Goal: Task Accomplishment & Management: Complete application form

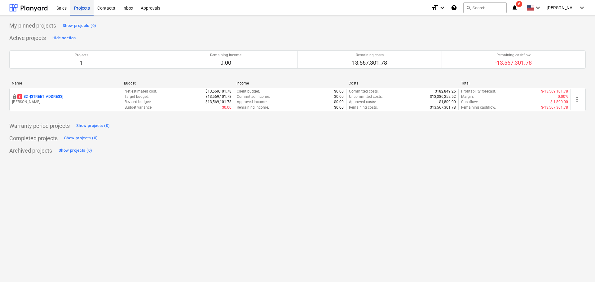
click at [89, 4] on div "Projects" at bounding box center [81, 8] width 23 height 16
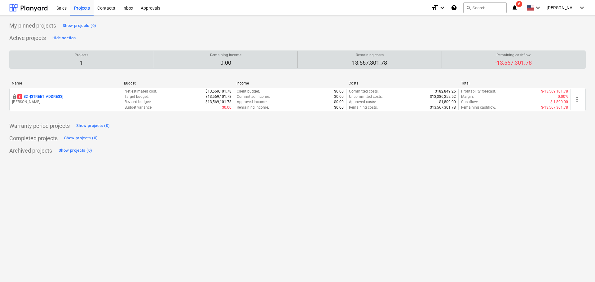
click at [77, 67] on p "1" at bounding box center [82, 62] width 14 height 7
click at [75, 60] on p "1" at bounding box center [82, 62] width 14 height 7
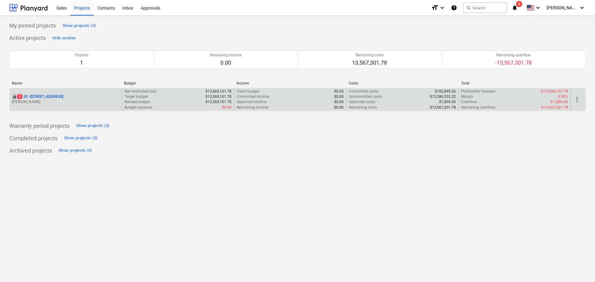
click at [55, 96] on p "[STREET_ADDRESS]" at bounding box center [40, 96] width 46 height 5
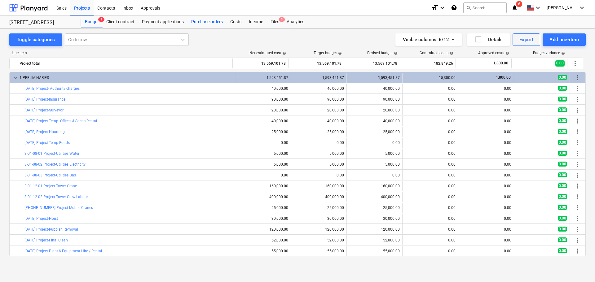
click at [220, 22] on div "Purchase orders" at bounding box center [207, 22] width 39 height 12
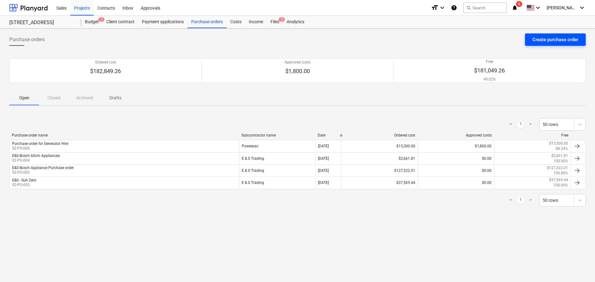
click at [534, 38] on div "Create purchase order" at bounding box center [556, 40] width 46 height 8
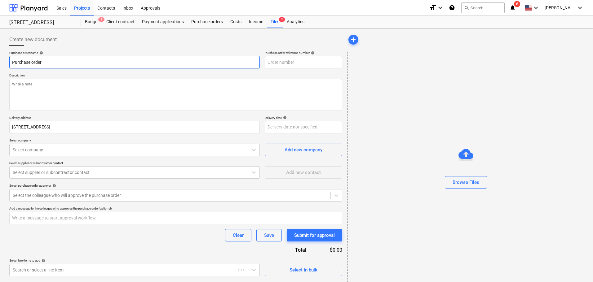
click at [59, 62] on input "Purchase order" at bounding box center [134, 62] width 251 height 12
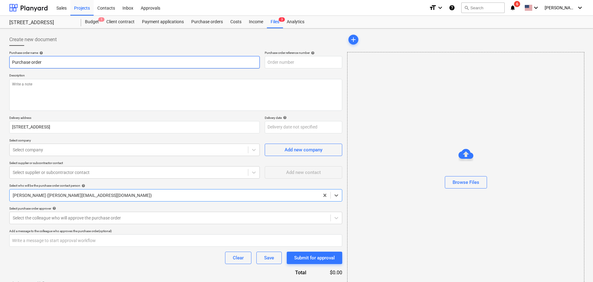
type textarea "x"
type input "S2-PO-009"
drag, startPoint x: 59, startPoint y: 62, endPoint x: -4, endPoint y: 62, distance: 63.6
click at [0, 62] on html "Sales Projects Contacts Inbox Approvals format_size keyboard_arrow_down help se…" at bounding box center [296, 141] width 593 height 282
type textarea "x"
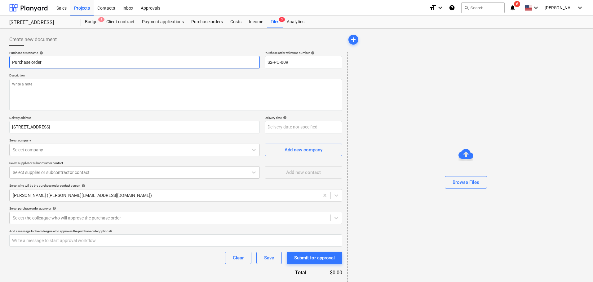
type input "D"
type textarea "x"
type input "DC"
type textarea "x"
type input "DCW"
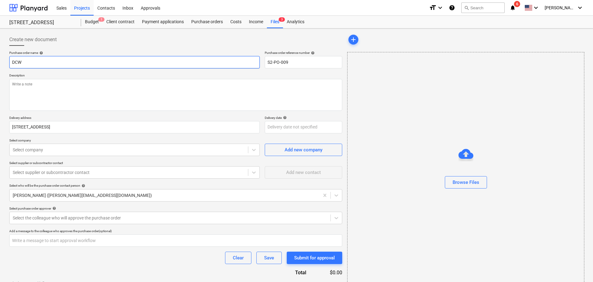
type textarea "x"
type input "DCW"
type textarea "x"
type input "DCW P"
type textarea "x"
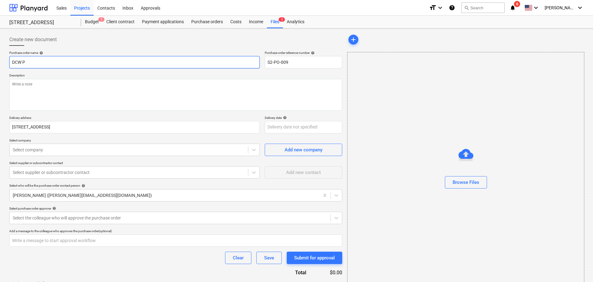
type input "DCW Pl"
type textarea "x"
type input "DCW Plu"
type textarea "x"
type input "DCW Plum"
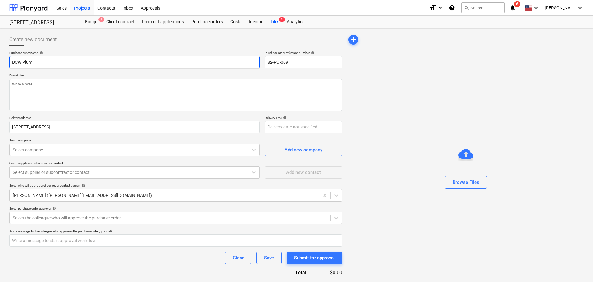
type textarea "x"
type input "DCW Plumb"
type textarea "x"
type input "DCW Plumbin"
type textarea "x"
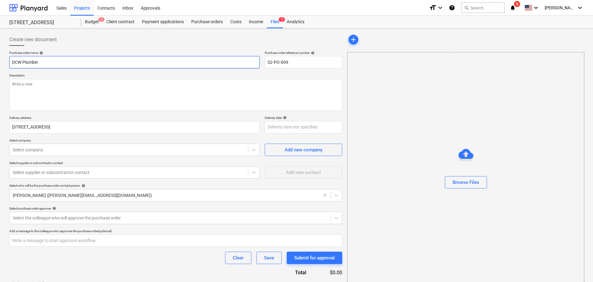
type input "DCW Plumbing"
type textarea "x"
type input "DCW Plumbing"
click at [57, 94] on textarea at bounding box center [175, 95] width 333 height 32
type textarea "x"
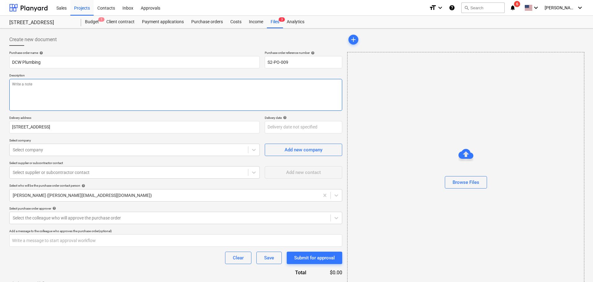
type textarea "D"
type textarea "x"
type textarea "DC"
type textarea "x"
type textarea "DCW"
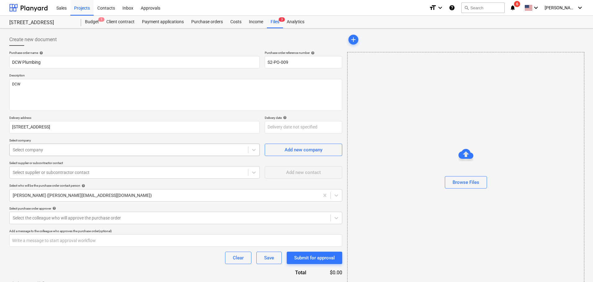
type textarea "x"
click at [67, 151] on div at bounding box center [129, 150] width 232 height 6
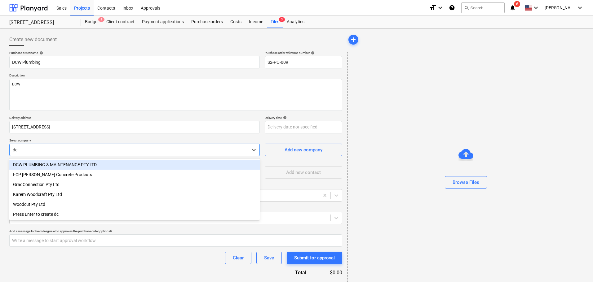
type input "dcw"
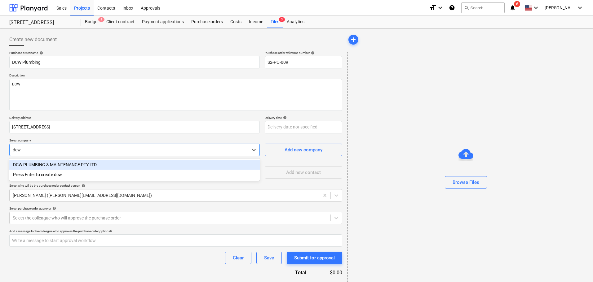
click at [71, 165] on div "DCW PLUMBING & MAINTENANCE PTY LTD" at bounding box center [134, 165] width 251 height 10
type textarea "x"
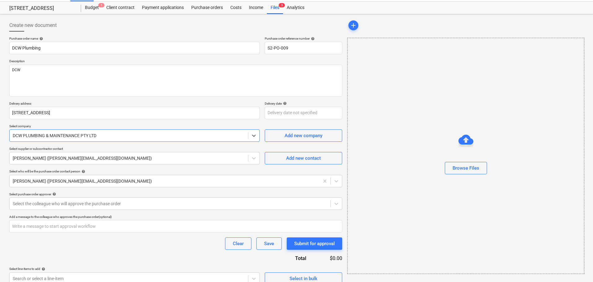
scroll to position [22, 0]
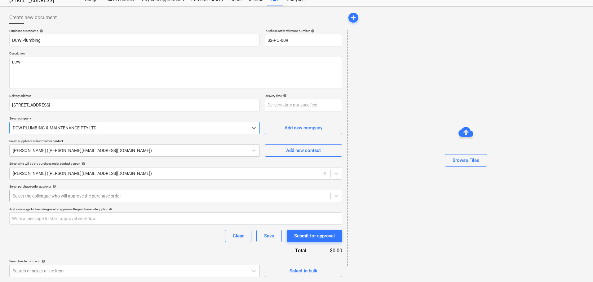
click at [78, 199] on div at bounding box center [170, 196] width 315 height 6
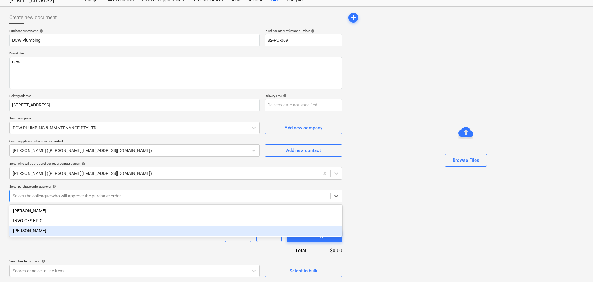
click at [69, 233] on div "[PERSON_NAME]" at bounding box center [175, 231] width 333 height 10
type textarea "x"
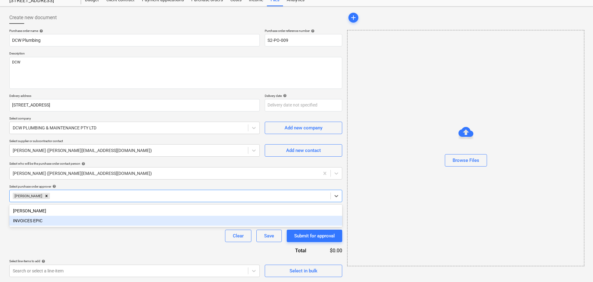
click at [122, 239] on div "Clear Save Submit for approval" at bounding box center [175, 236] width 333 height 12
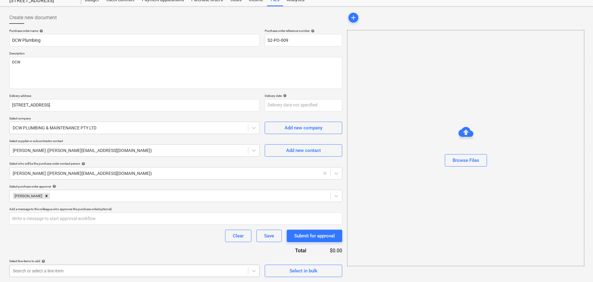
click at [208, 260] on body "Sales Projects Contacts Inbox Approvals format_size keyboard_arrow_down help se…" at bounding box center [296, 119] width 593 height 282
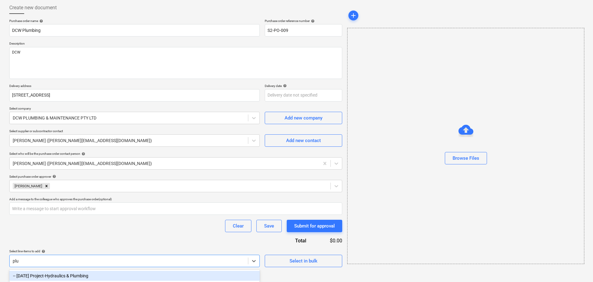
scroll to position [32, 0]
type input "plumb"
click at [75, 276] on div "-- [DATE] Project-Hydraulics & Plumbing" at bounding box center [134, 276] width 251 height 10
type textarea "x"
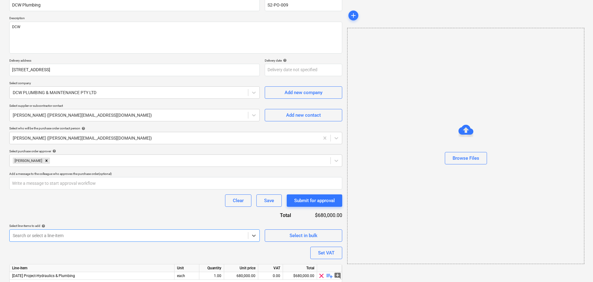
scroll to position [80, 0]
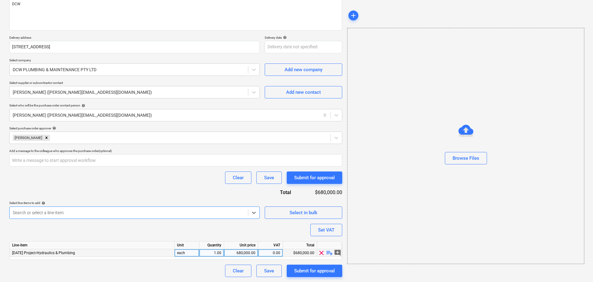
type textarea "x"
click at [248, 254] on div "680,000.00" at bounding box center [241, 254] width 29 height 8
click at [251, 251] on input "680000" at bounding box center [241, 253] width 34 height 7
click at [253, 254] on input "680000" at bounding box center [241, 253] width 34 height 7
type input "680090"
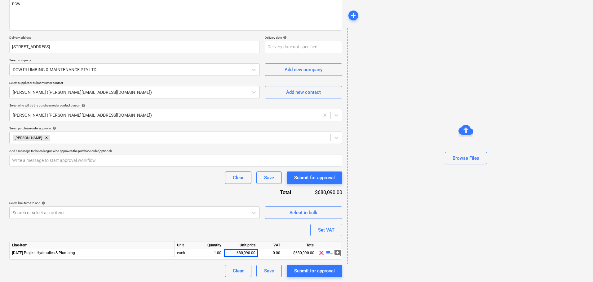
click at [234, 231] on div "Purchase order name help DCW Plumbing Purchase order reference number help S2-P…" at bounding box center [175, 124] width 333 height 307
click at [267, 273] on div "Save" at bounding box center [269, 271] width 10 height 8
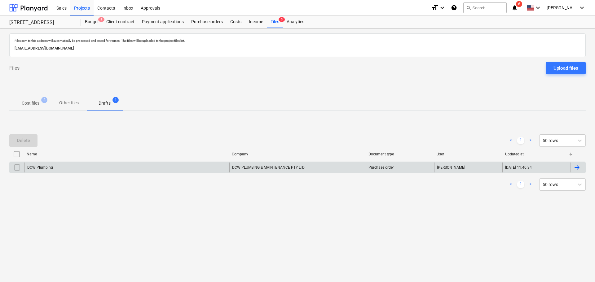
click at [263, 165] on div "DCW PLUMBING & MAINTENANCE PTY LTD" at bounding box center [297, 168] width 137 height 10
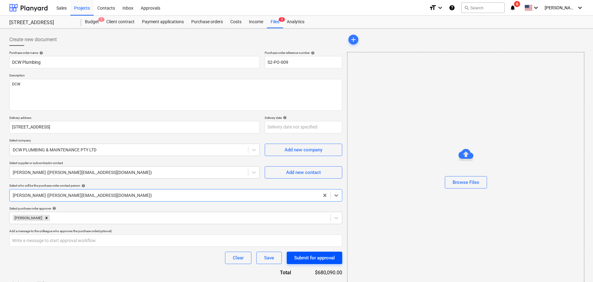
click at [312, 260] on div "Submit for approval" at bounding box center [314, 258] width 41 height 8
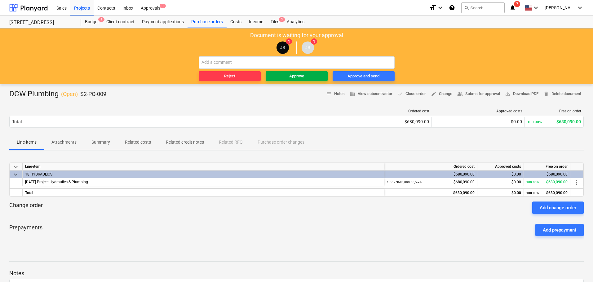
click at [284, 78] on span "Approve" at bounding box center [296, 76] width 57 height 7
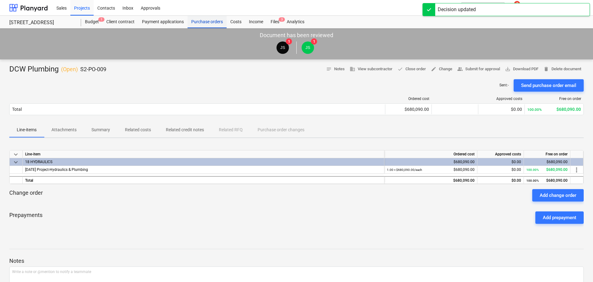
click at [209, 17] on div "Purchase orders" at bounding box center [207, 22] width 39 height 12
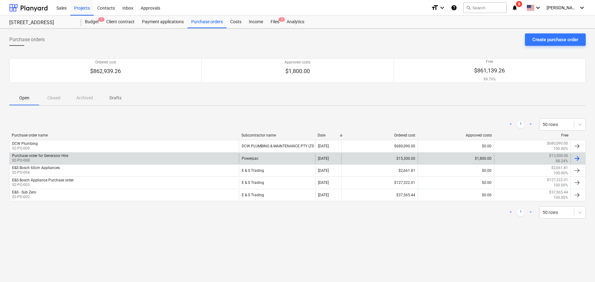
click at [117, 162] on div "Purchase order for Generator Hire S2-PO-008" at bounding box center [124, 158] width 229 height 11
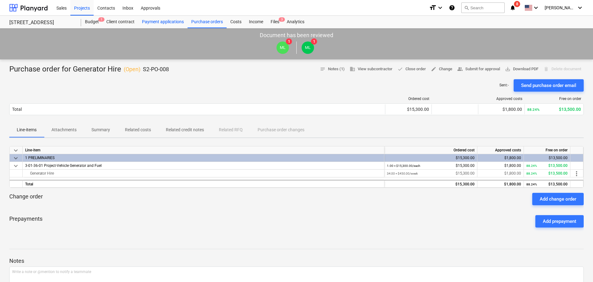
click at [176, 20] on div "Payment applications" at bounding box center [162, 22] width 49 height 12
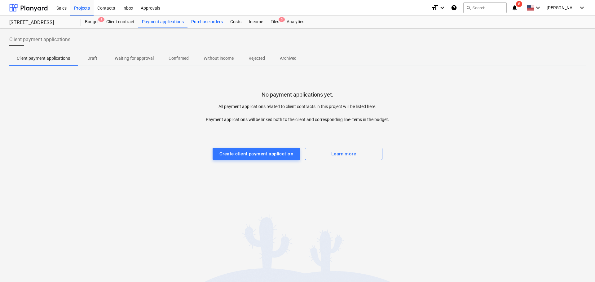
click at [207, 25] on div "Purchase orders" at bounding box center [207, 22] width 39 height 12
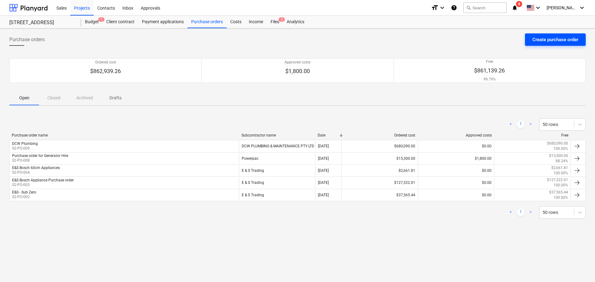
click at [539, 40] on div "Create purchase order" at bounding box center [556, 40] width 46 height 8
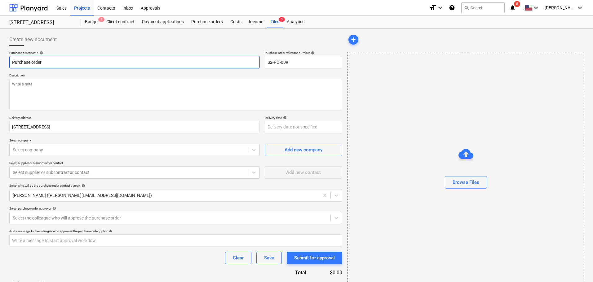
click at [45, 68] on input "Purchase order" at bounding box center [134, 62] width 251 height 12
drag, startPoint x: 46, startPoint y: 66, endPoint x: -54, endPoint y: 67, distance: 99.8
click at [0, 67] on html "Sales Projects Contacts Inbox Approvals format_size keyboard_arrow_down help se…" at bounding box center [296, 141] width 593 height 282
type textarea "x"
type input "A"
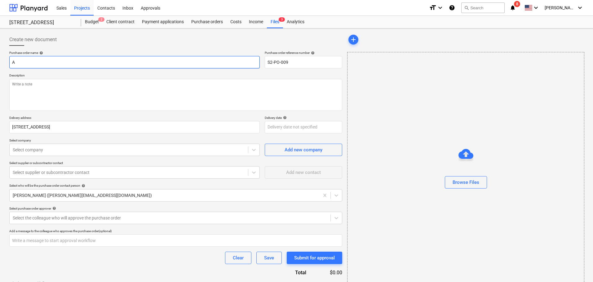
type textarea "x"
type input "Ada"
type textarea "x"
type input "AdaP"
type textarea "x"
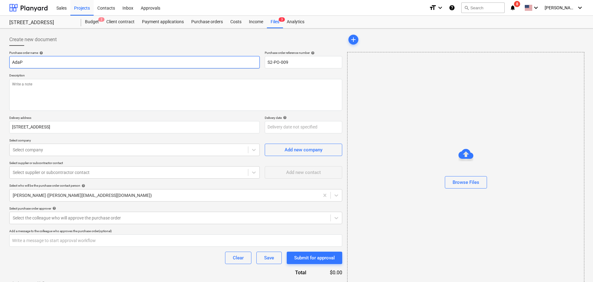
type input "AdaPR"
type textarea "x"
type input "AdaP"
type textarea "x"
type input "Ada"
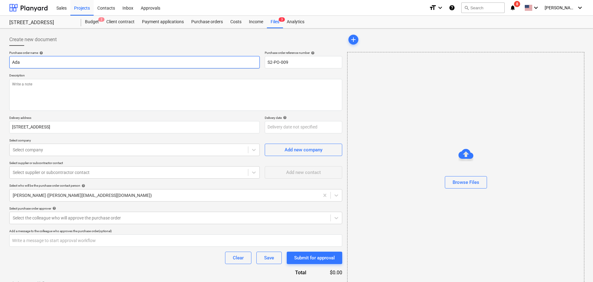
type textarea "x"
type input "AdaP"
type textarea "x"
type input "AdaPT"
type textarea "x"
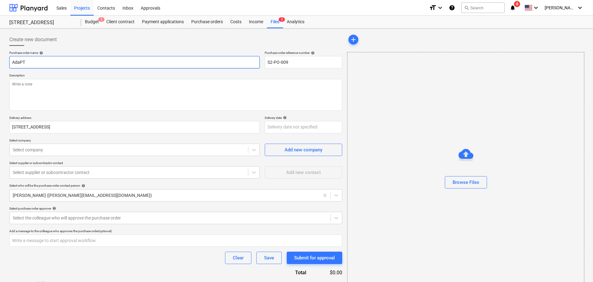
type input "AdaPTI"
type textarea "x"
type input "AdaPTIVC"
type textarea "x"
type input "AdaPTIVC"
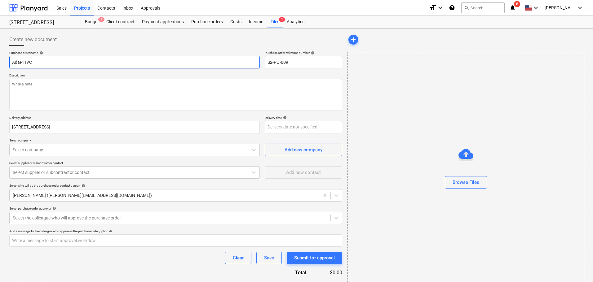
type textarea "x"
type input "AdaPTIV"
type textarea "x"
type input "AdaPTI"
type textarea "x"
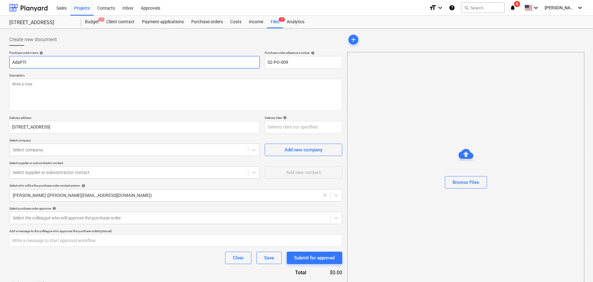
type input "AdaPT"
type textarea "x"
type input "AdaP"
type textarea "x"
type input "Ada"
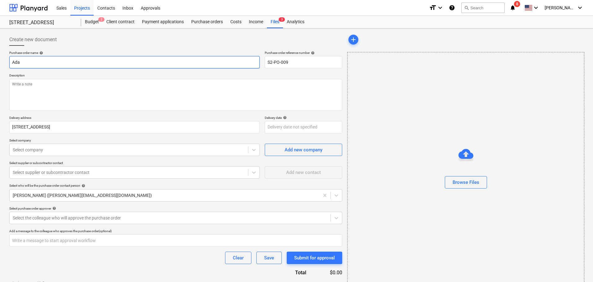
type textarea "x"
type input "Adap"
type textarea "x"
type input "Adapt"
type textarea "x"
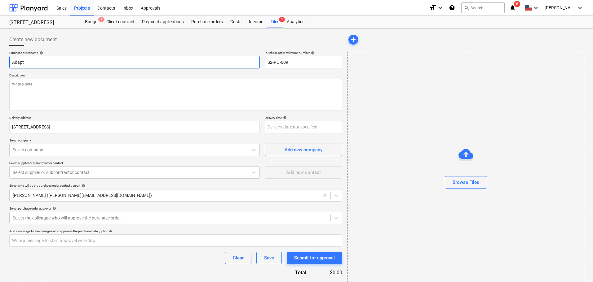
type input "Adapti"
type textarea "x"
type input "Adaptiv"
type textarea "x"
type input "Adaptive"
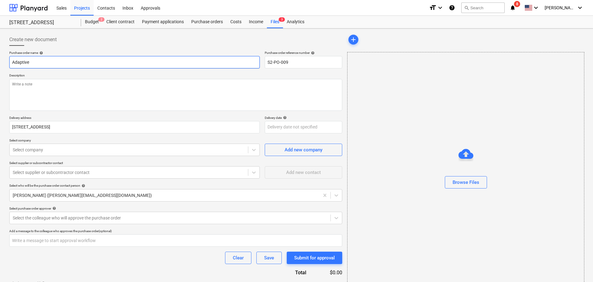
type textarea "x"
type input "Adaptive"
type textarea "x"
type input "Adaptive F"
type textarea "x"
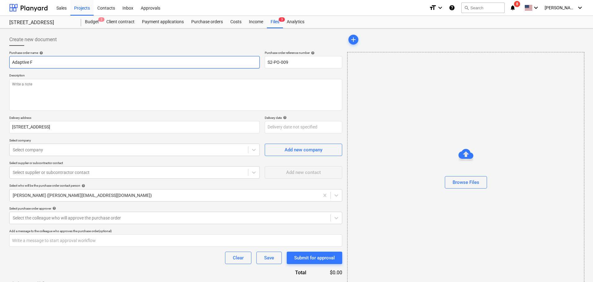
type input "Adaptive Fi"
type textarea "x"
type input "Adaptive Fir"
type textarea "x"
type input "Adaptive Fire"
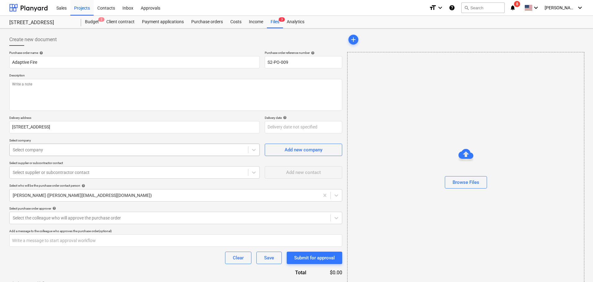
type textarea "x"
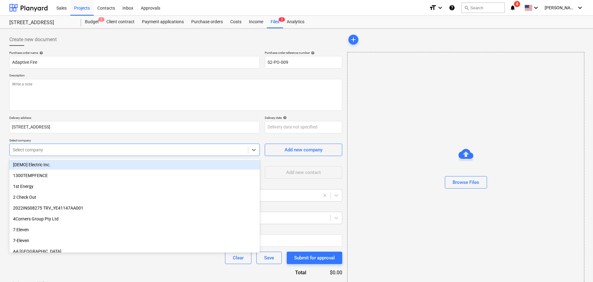
click at [34, 147] on div at bounding box center [129, 150] width 232 height 6
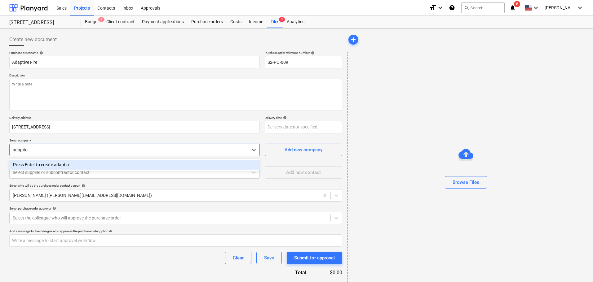
type input "adapti"
click at [59, 166] on div "ADAPTIVE FIRE AND ELECTRICAL" at bounding box center [134, 165] width 251 height 10
type textarea "x"
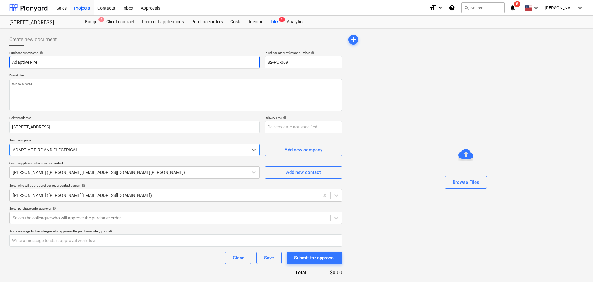
click at [56, 64] on input "Adaptive Fire" at bounding box center [134, 62] width 251 height 12
type textarea "x"
type input "Adaptive Fire"
type textarea "x"
type input "Adaptive Fire A"
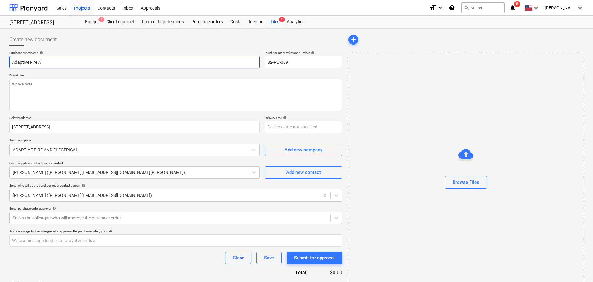
type textarea "x"
type input "Adaptive Fire An"
type textarea "x"
type input "Adaptive Fire And"
type textarea "x"
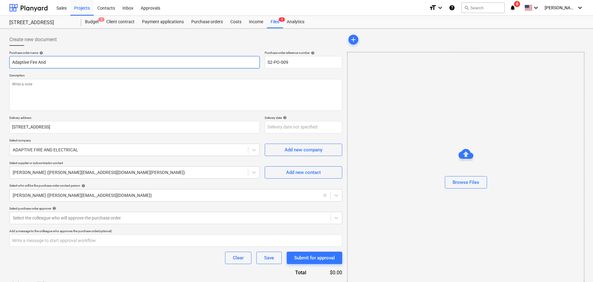
type input "Adaptive Fire And"
type textarea "x"
type input "Adaptive Fire And E"
type textarea "x"
type input "Adaptive Fire And El"
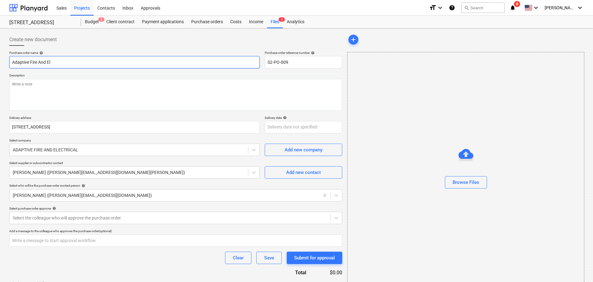
type textarea "x"
type input "Adaptive Fire And Ele"
type textarea "x"
type input "Adaptive Fire And Elec"
type textarea "x"
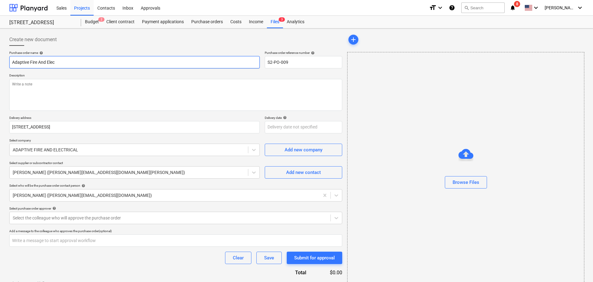
type input "Adaptive Fire And Ele"
type textarea "x"
type input "Adaptive Fire And El"
type textarea "x"
type input "Adaptive Fire And E"
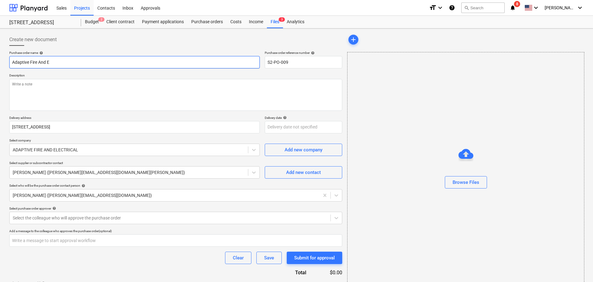
type textarea "x"
type input "Adaptive Fire And"
type textarea "x"
type input "Adaptive Fire And"
type textarea "x"
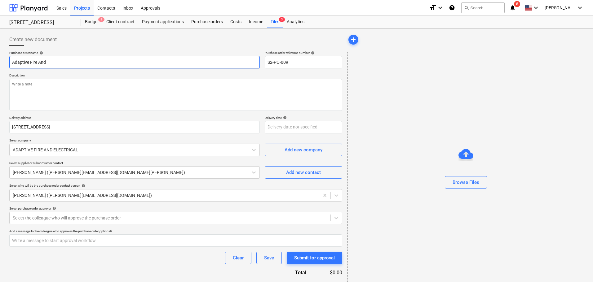
type input "Adaptive Fire An"
type textarea "x"
type input "Adaptive Fire A"
type textarea "x"
type input "Adaptive Fire"
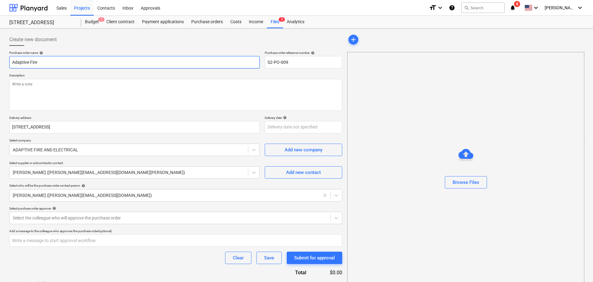
type textarea "x"
type input "Adaptive Fire a"
type textarea "x"
type input "Adaptive Fire an"
type textarea "x"
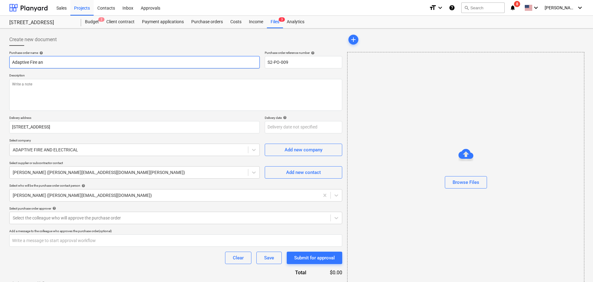
type input "Adaptive Fire and"
type textarea "x"
type input "Adaptive Fire and"
type textarea "x"
type input "Adaptive Fire and E"
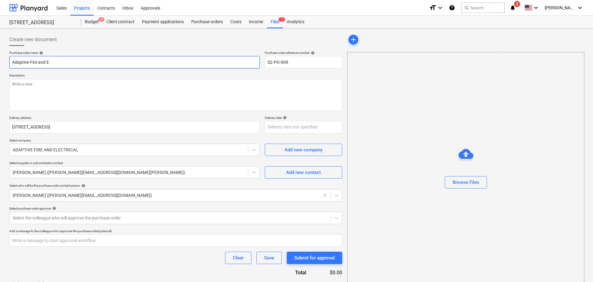
type textarea "x"
type input "Adaptive Fire and El"
type textarea "x"
type input "Adaptive Fire and Ele"
type textarea "x"
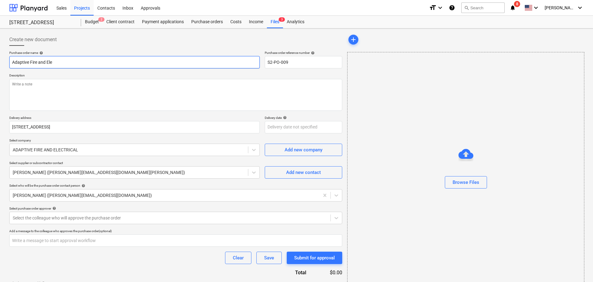
type input "Adaptive Fire and Elec"
type textarea "x"
type input "Adaptive Fire and Elect"
type textarea "x"
type input "Adaptive Fire and Electr"
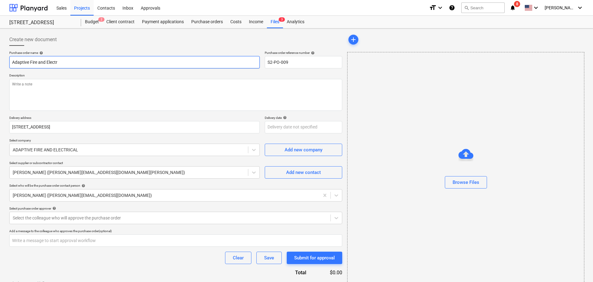
type textarea "x"
type input "Adaptive Fire and Electri"
type textarea "x"
type input "Adaptive Fire and Electric"
type textarea "x"
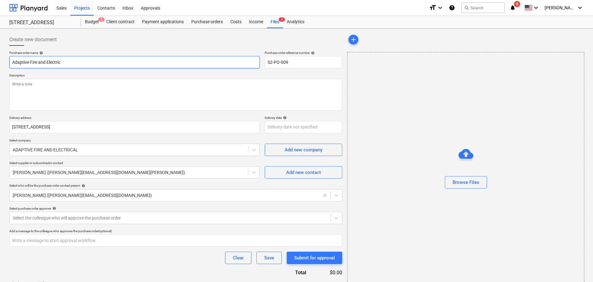
type input "Adaptive Fire and Electrica"
type textarea "x"
type input "Adaptive Fire and Electrical"
click at [90, 214] on div "Select the colleague who will approve the purchase order" at bounding box center [170, 218] width 321 height 9
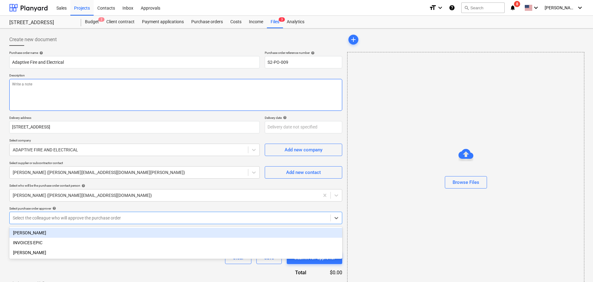
click at [46, 106] on textarea at bounding box center [175, 95] width 333 height 32
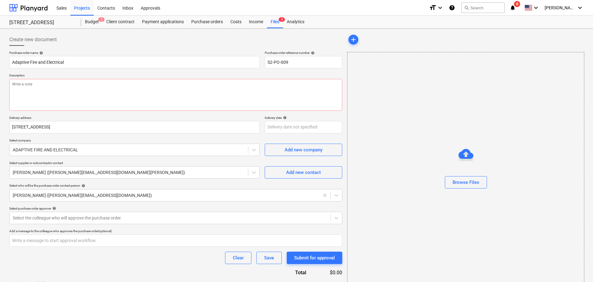
click at [75, 113] on div "Purchase order name help Adaptive Fire and Electrical Purchase order reference …" at bounding box center [175, 175] width 333 height 249
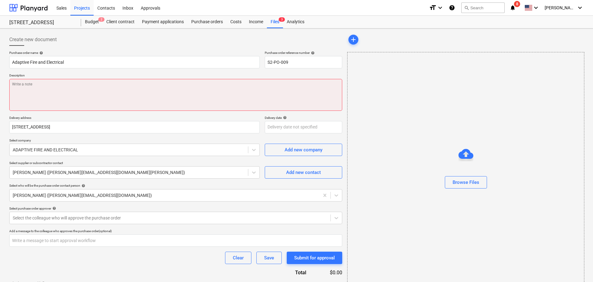
click at [69, 97] on textarea at bounding box center [175, 95] width 333 height 32
type textarea "x"
type textarea "A"
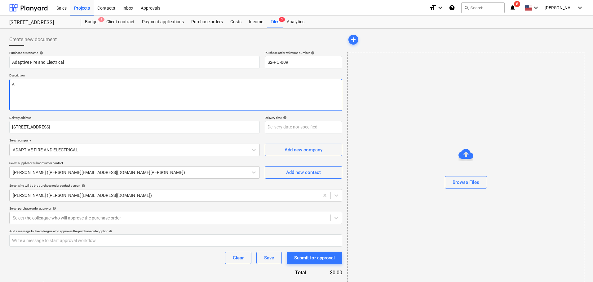
type textarea "x"
type textarea "Ad"
type textarea "x"
type textarea "Ada"
type textarea "x"
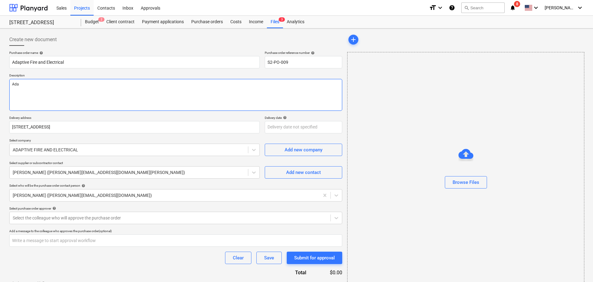
type textarea "Adap"
type textarea "x"
type textarea "Adapti"
type textarea "x"
type textarea "Adaptio"
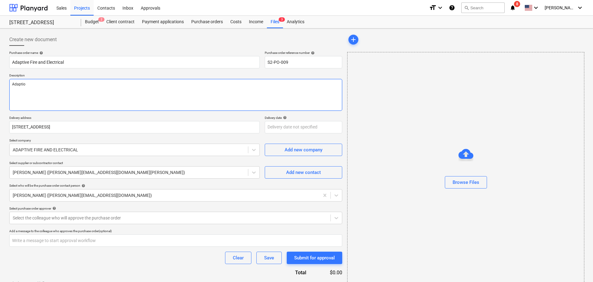
type textarea "x"
type textarea "Adaptiov"
type textarea "x"
type textarea "Adaptiove"
type textarea "x"
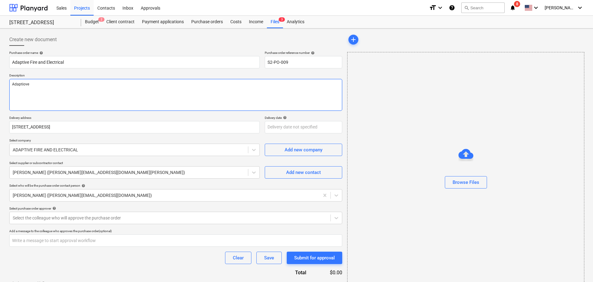
type textarea "Adaptiov"
type textarea "x"
type textarea "Adaptio"
type textarea "x"
type textarea "Adapt"
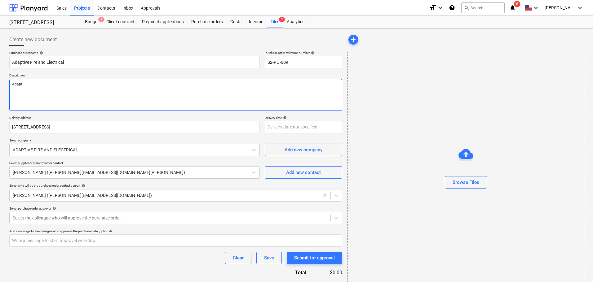
type textarea "x"
type textarea "Adap"
type textarea "x"
type textarea "Ada"
type textarea "x"
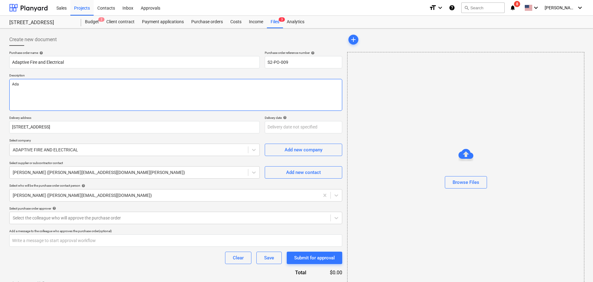
type textarea "Ad"
type textarea "x"
type textarea "A"
type textarea "x"
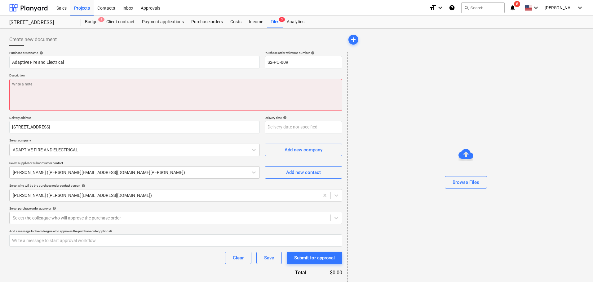
type textarea "x"
type textarea "D"
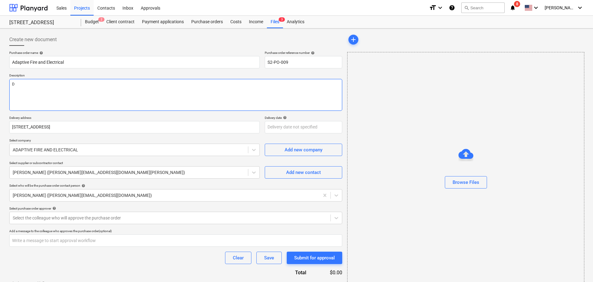
type textarea "x"
type textarea "Dr"
type textarea "x"
type textarea "Dry"
type textarea "x"
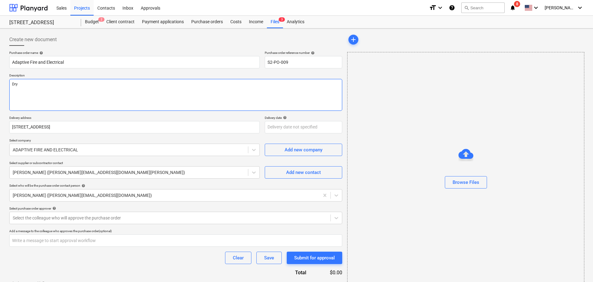
type textarea "Dry"
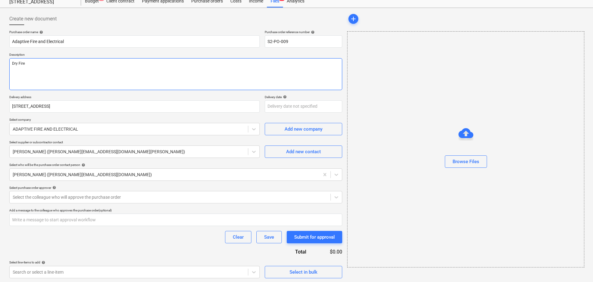
scroll to position [22, 0]
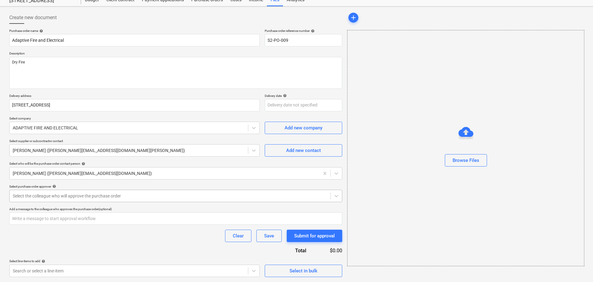
click at [91, 196] on div at bounding box center [170, 196] width 315 height 6
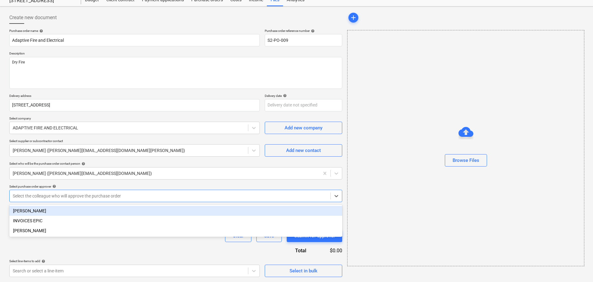
click at [91, 196] on div at bounding box center [170, 196] width 315 height 6
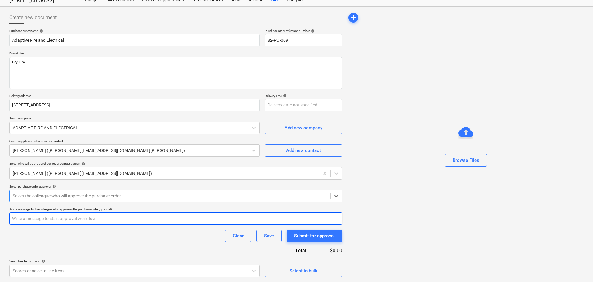
click at [114, 217] on input "text" at bounding box center [175, 219] width 333 height 12
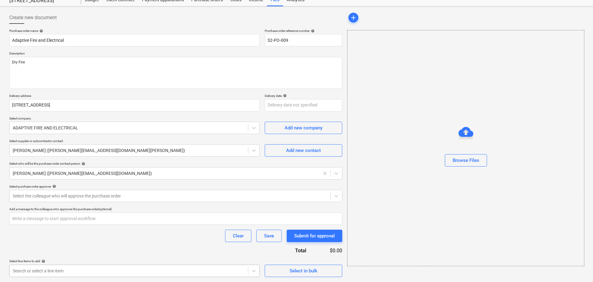
click at [108, 260] on body "Sales Projects Contacts Inbox Approvals format_size keyboard_arrow_down help se…" at bounding box center [296, 119] width 593 height 282
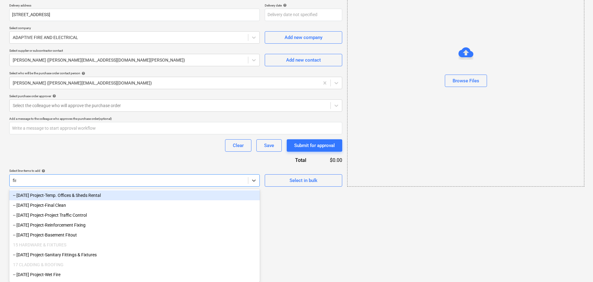
scroll to position [42, 0]
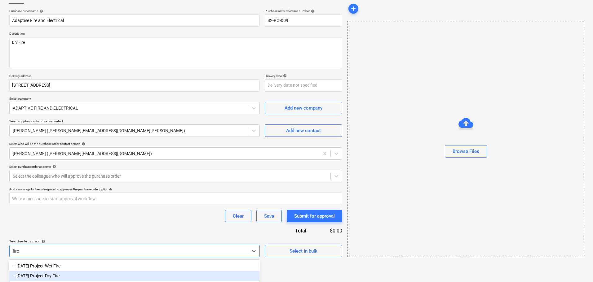
click at [39, 278] on div "-- [DATE] Project-Dry Fire" at bounding box center [134, 276] width 251 height 10
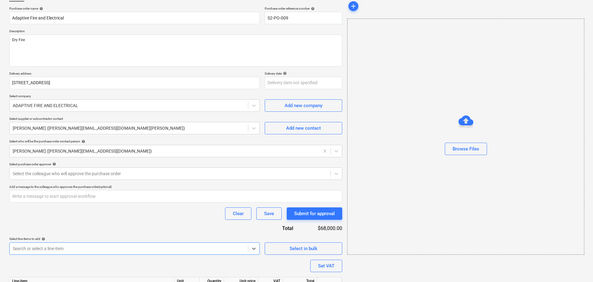
scroll to position [80, 0]
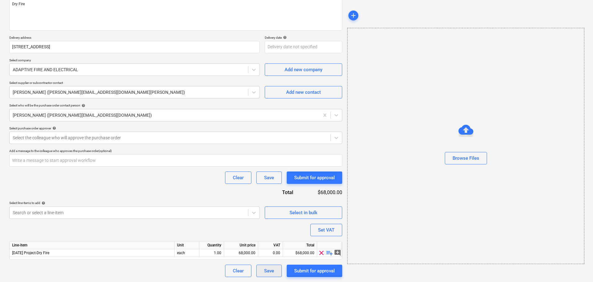
click at [275, 272] on button "Save" at bounding box center [268, 271] width 25 height 12
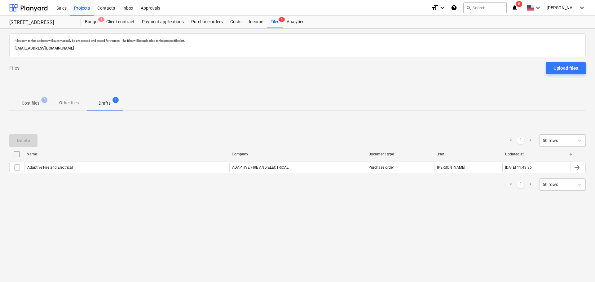
drag, startPoint x: 50, startPoint y: 102, endPoint x: 53, endPoint y: 104, distance: 3.5
click at [51, 102] on span "Cost files 3" at bounding box center [30, 103] width 42 height 11
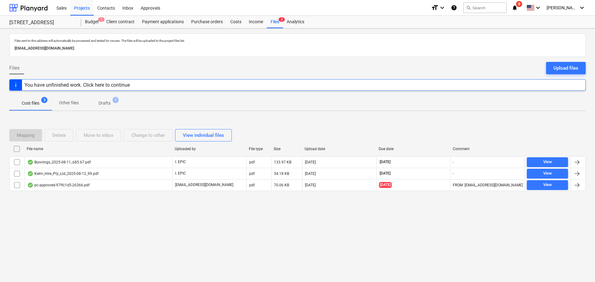
click at [69, 105] on p "Other files" at bounding box center [69, 103] width 20 height 7
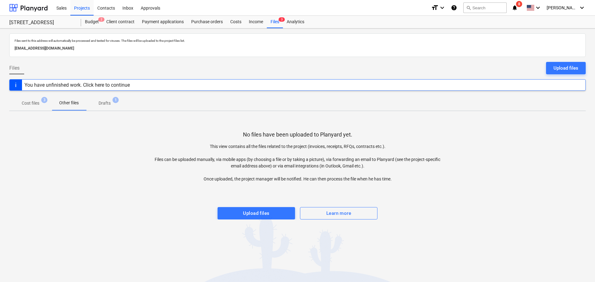
click at [52, 104] on span "Other files" at bounding box center [69, 103] width 34 height 10
click at [223, 23] on div "Purchase orders" at bounding box center [207, 22] width 39 height 12
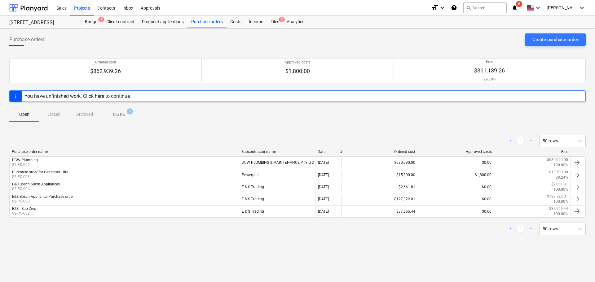
click at [126, 113] on span "Drafts 1" at bounding box center [119, 115] width 22 height 7
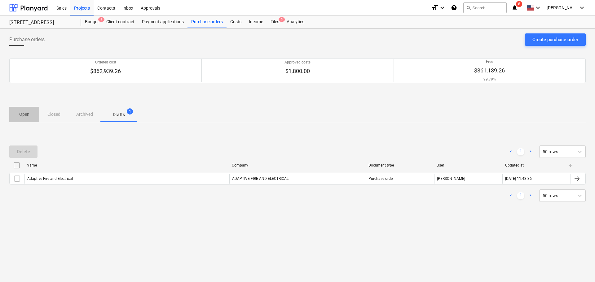
click at [20, 114] on p "Open" at bounding box center [24, 114] width 15 height 7
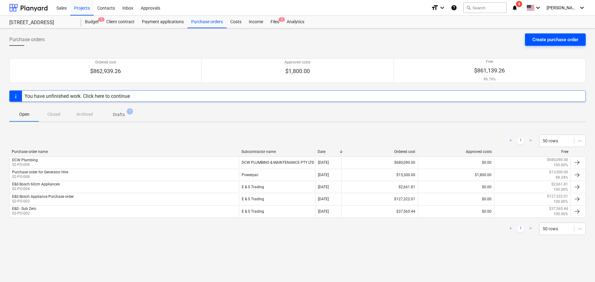
click at [531, 42] on button "Create purchase order" at bounding box center [555, 39] width 61 height 12
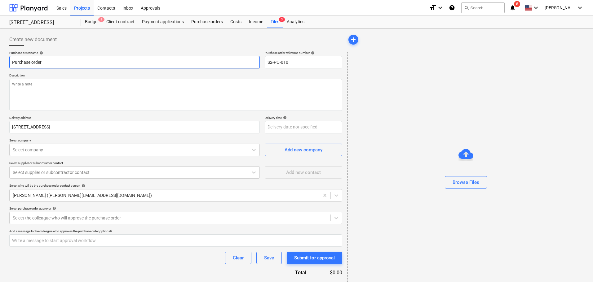
drag, startPoint x: 52, startPoint y: 60, endPoint x: -99, endPoint y: 53, distance: 150.8
click at [0, 53] on html "Sales Projects Contacts Inbox Approvals format_size keyboard_arrow_down help se…" at bounding box center [296, 141] width 593 height 282
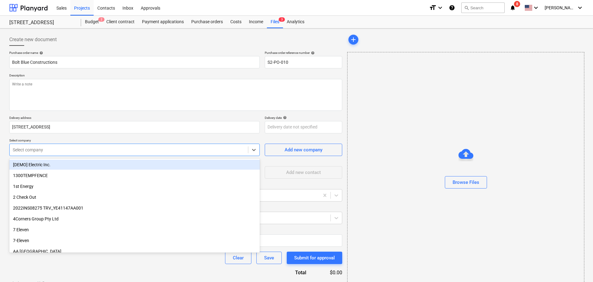
click at [132, 153] on div "Select company" at bounding box center [129, 150] width 238 height 9
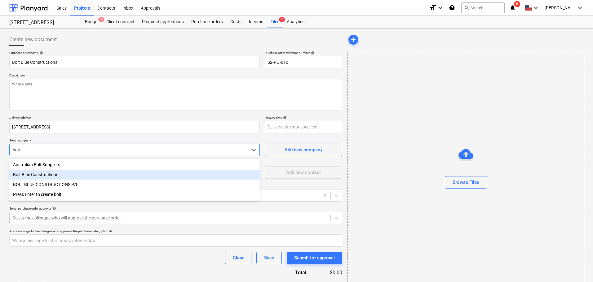
click at [136, 175] on div "Bolt Blue Constructions" at bounding box center [134, 175] width 251 height 10
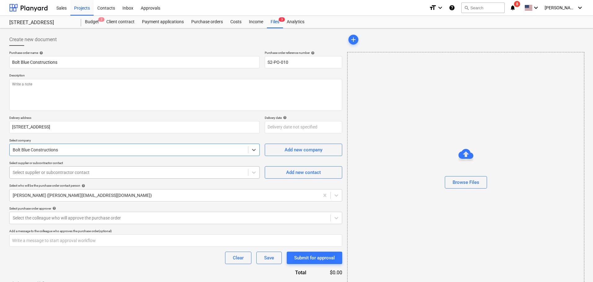
click at [42, 177] on div "Select supplier or subcontractor contact" at bounding box center [129, 172] width 238 height 9
click at [69, 149] on div at bounding box center [129, 150] width 232 height 6
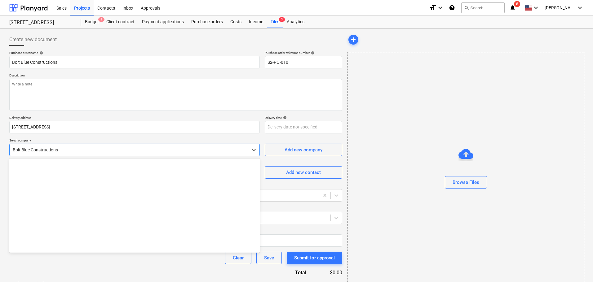
scroll to position [1617, 0]
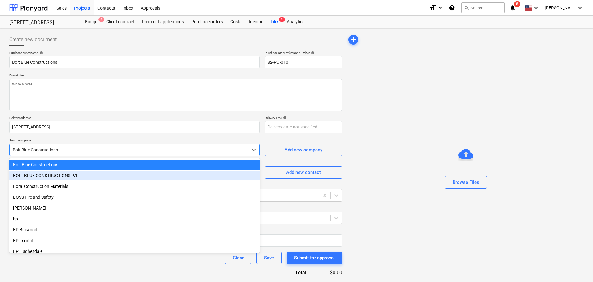
click at [72, 175] on div "BOLT BLUE CONSTRUCTIONS P/L" at bounding box center [134, 176] width 251 height 10
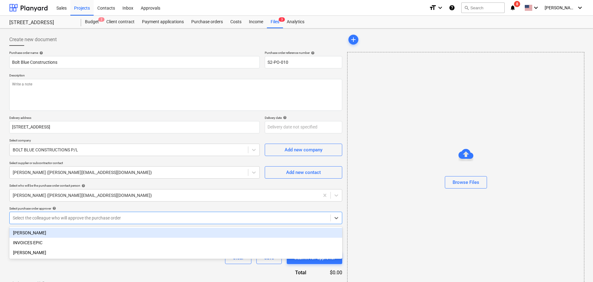
click at [44, 221] on div at bounding box center [170, 218] width 315 height 6
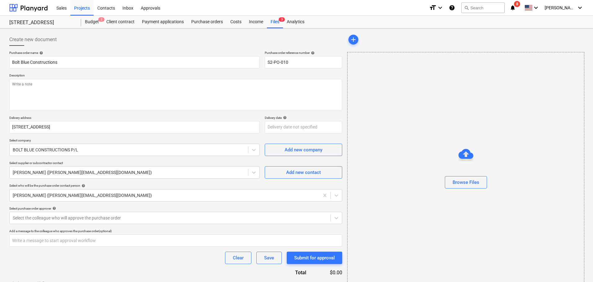
click at [56, 203] on div "Purchase order name help Bolt Blue Constructions Purchase order reference numbe…" at bounding box center [175, 175] width 333 height 249
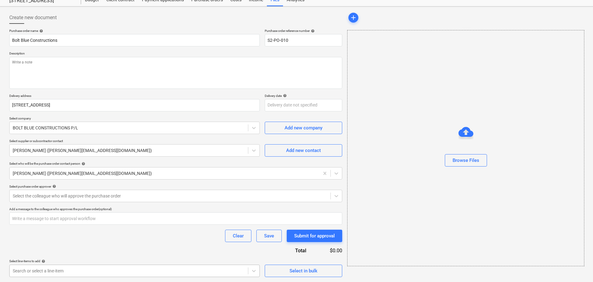
scroll to position [114, 0]
click at [216, 260] on body "Sales Projects Contacts Inbox Approvals format_size keyboard_arrow_down help se…" at bounding box center [296, 119] width 593 height 282
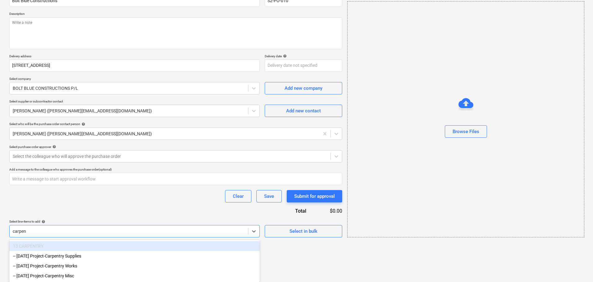
scroll to position [63, 0]
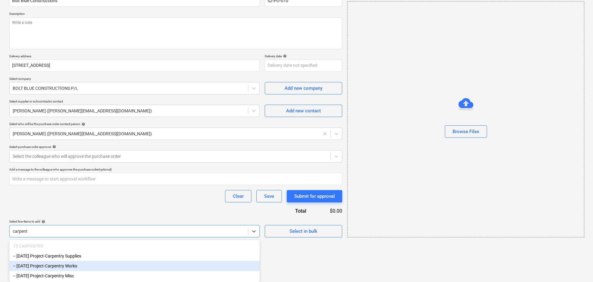
click at [77, 266] on div "-- [DATE] Project-Carpentry Works" at bounding box center [134, 266] width 251 height 10
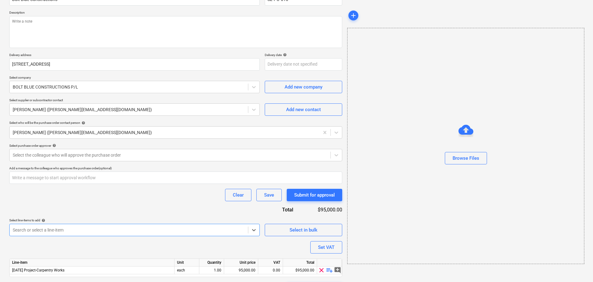
scroll to position [80, 0]
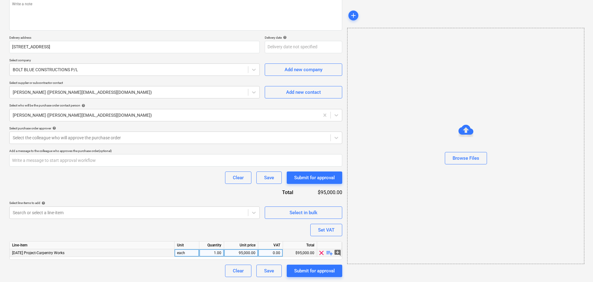
click at [78, 251] on div "[DATE] Project-Carpentry Works" at bounding box center [92, 254] width 165 height 8
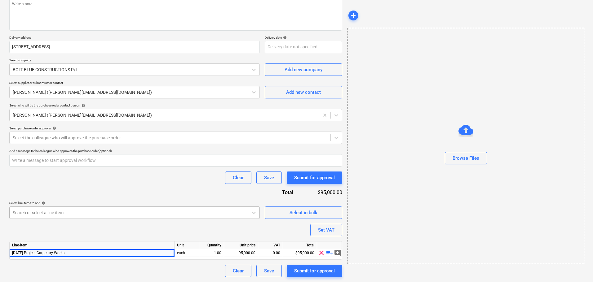
drag, startPoint x: 322, startPoint y: 253, endPoint x: 159, endPoint y: 268, distance: 162.8
click at [321, 253] on span "clear" at bounding box center [321, 253] width 7 height 7
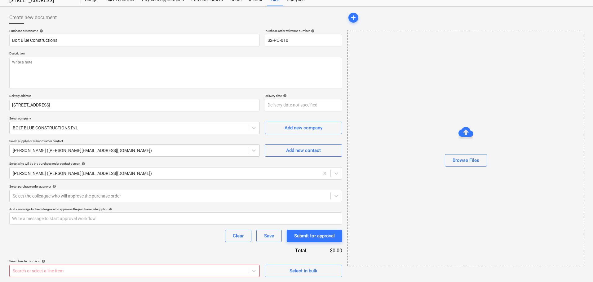
click at [63, 260] on body "Sales Projects Contacts Inbox Approvals format_size keyboard_arrow_down help se…" at bounding box center [296, 119] width 593 height 282
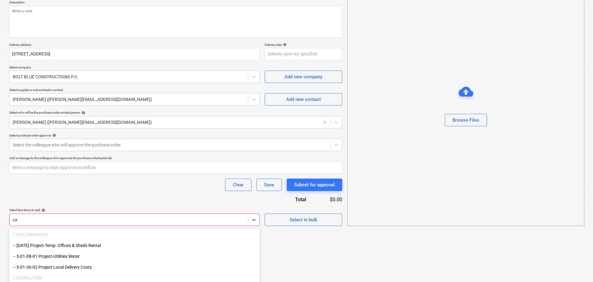
scroll to position [114, 0]
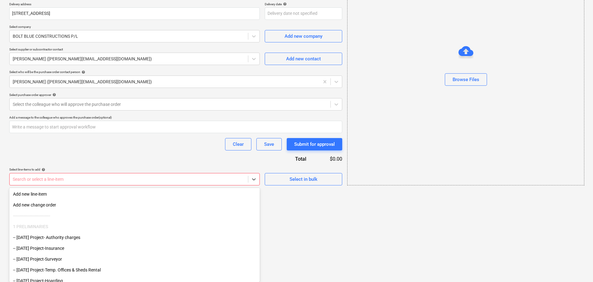
click at [239, 166] on div "Purchase order name help Bolt Blue Constructions Purchase order reference numbe…" at bounding box center [175, 61] width 333 height 249
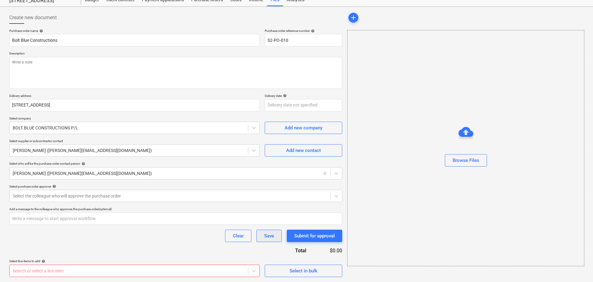
click at [275, 233] on button "Save" at bounding box center [268, 236] width 25 height 12
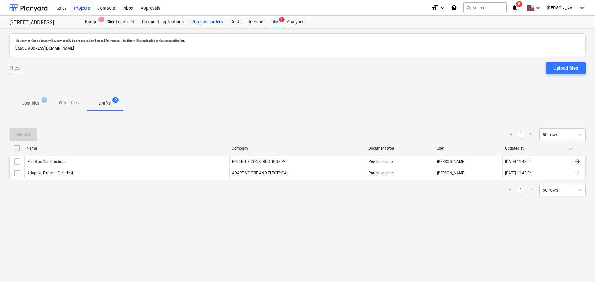
click at [199, 19] on div "Purchase orders" at bounding box center [207, 22] width 39 height 12
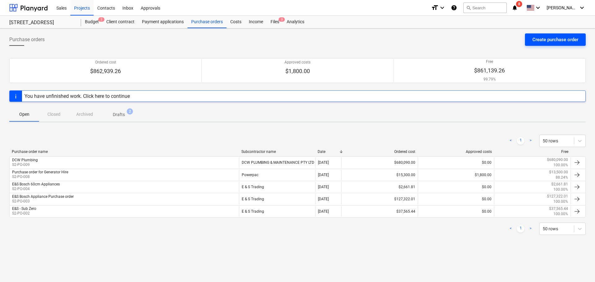
click at [549, 34] on button "Create purchase order" at bounding box center [555, 39] width 61 height 12
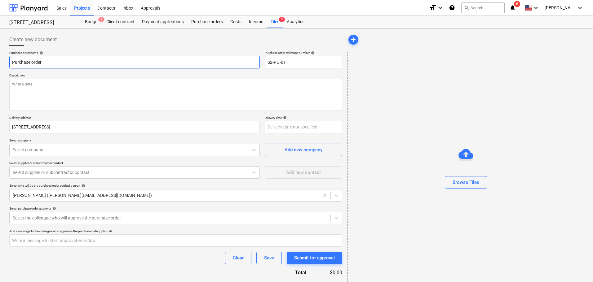
drag, startPoint x: 58, startPoint y: 67, endPoint x: -28, endPoint y: 72, distance: 85.4
click at [0, 72] on html "Sales Projects Contacts Inbox Approvals format_size keyboard_arrow_down help se…" at bounding box center [296, 141] width 593 height 282
click at [91, 66] on input "C&S Lightweight -" at bounding box center [134, 62] width 251 height 12
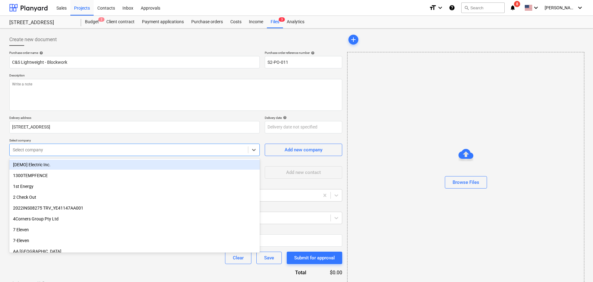
click at [86, 153] on div "Select company" at bounding box center [129, 150] width 238 height 9
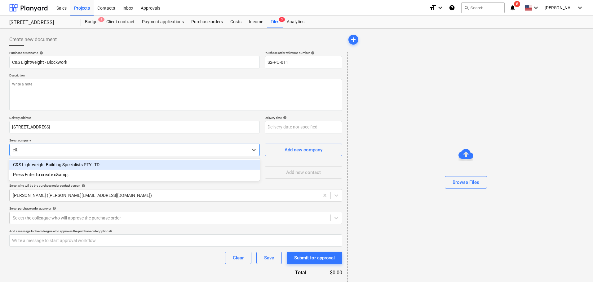
click at [87, 164] on div "C&S Lightweight Building Specialists PTY LTD" at bounding box center [134, 165] width 251 height 10
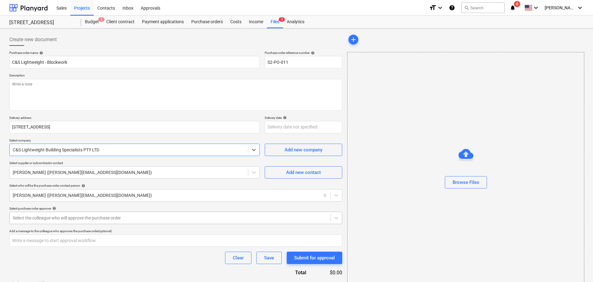
click at [86, 219] on div at bounding box center [170, 218] width 315 height 6
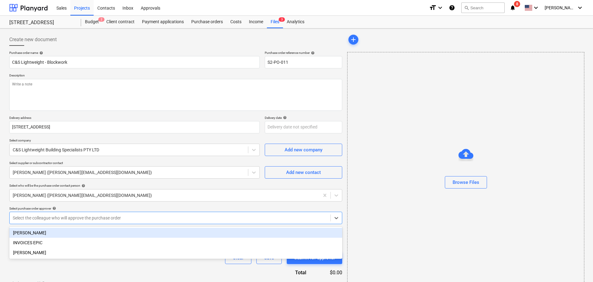
click at [109, 210] on div "Select purchase order approver help" at bounding box center [175, 209] width 333 height 4
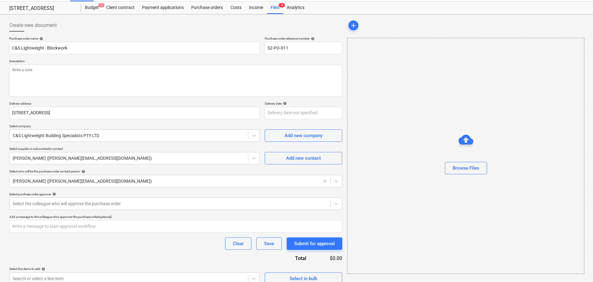
scroll to position [22, 0]
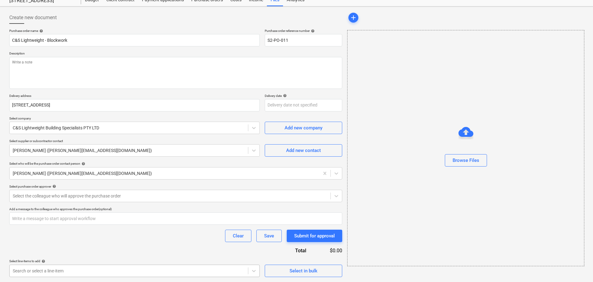
click at [105, 260] on body "Sales Projects Contacts Inbox Approvals format_size keyboard_arrow_down help se…" at bounding box center [296, 119] width 593 height 282
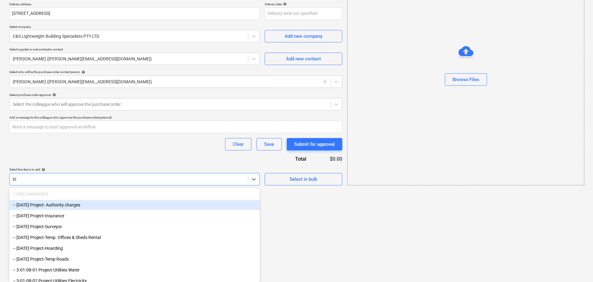
scroll to position [42, 0]
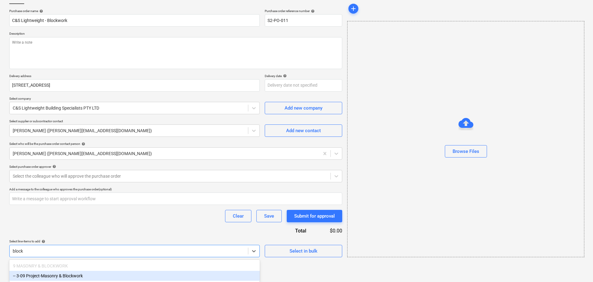
click at [109, 273] on div "-- 3-09 Project-Masonry & Blockwork" at bounding box center [134, 276] width 251 height 10
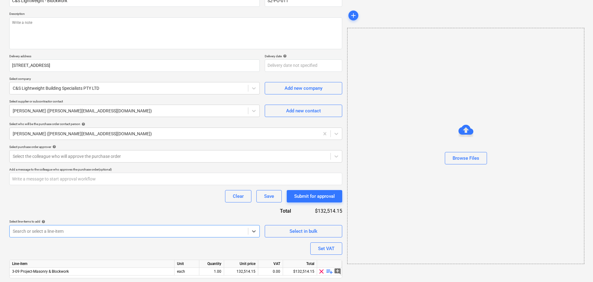
scroll to position [80, 0]
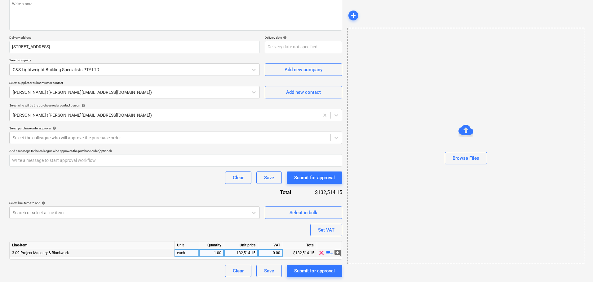
click at [241, 253] on div "132,514.15" at bounding box center [241, 254] width 29 height 8
click at [180, 232] on div "Purchase order name help C&S Lightweight - Blockwork Purchase order reference n…" at bounding box center [175, 124] width 333 height 307
click at [274, 272] on button "Save" at bounding box center [268, 271] width 25 height 12
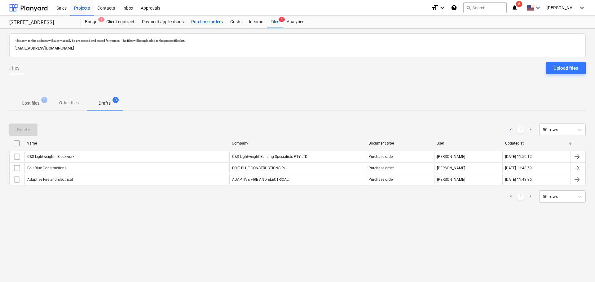
click at [198, 25] on div "Purchase orders" at bounding box center [207, 22] width 39 height 12
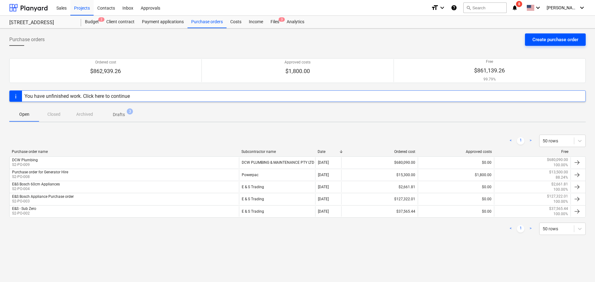
click at [540, 36] on div "Create purchase order" at bounding box center [556, 40] width 46 height 8
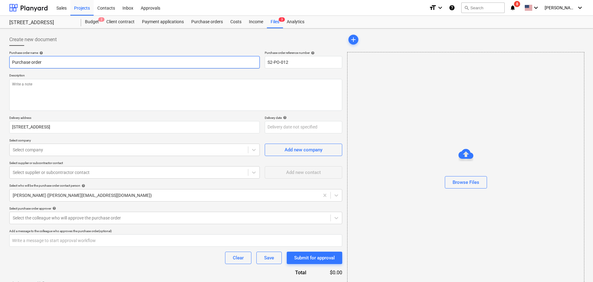
drag, startPoint x: 63, startPoint y: 66, endPoint x: -50, endPoint y: 60, distance: 113.0
click at [0, 60] on html "Sales Projects Contacts Inbox Approvals format_size keyboard_arrow_down help se…" at bounding box center [296, 141] width 593 height 282
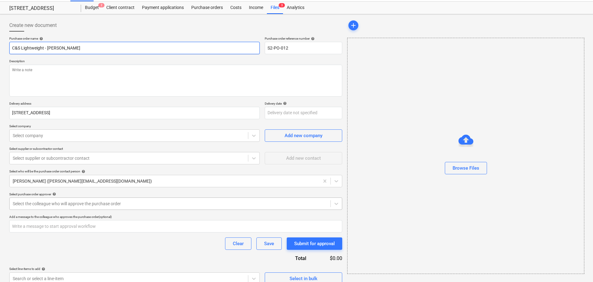
scroll to position [22, 0]
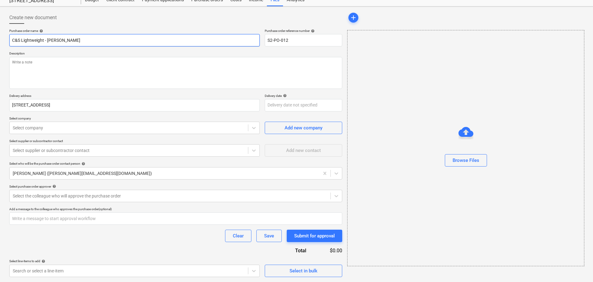
click at [75, 42] on input "C&S Lightweight - [PERSON_NAME]" at bounding box center [134, 40] width 251 height 12
click at [74, 39] on input "C&S Lightweight - [PERSON_NAME]" at bounding box center [134, 40] width 251 height 12
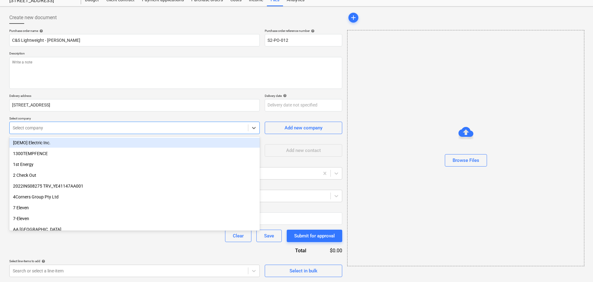
click at [37, 125] on div at bounding box center [129, 128] width 232 height 6
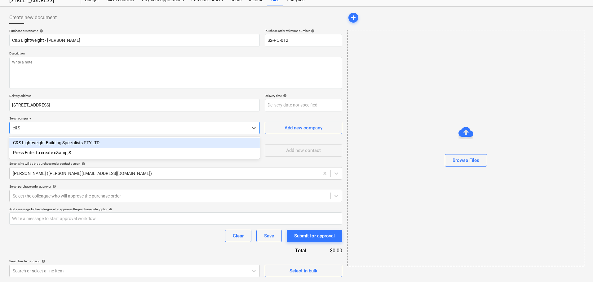
click at [78, 140] on div "C&S Lightweight Building Specialists PTY LTD" at bounding box center [134, 143] width 251 height 10
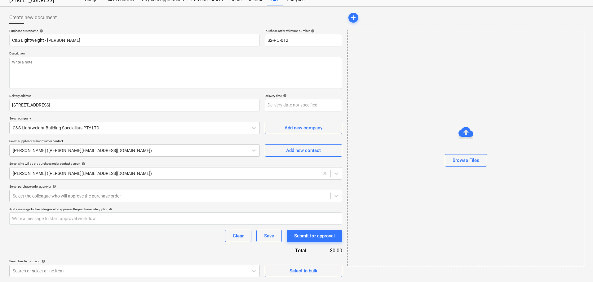
click at [62, 203] on div "Purchase order name help C&S Lightweight - [PERSON_NAME] Purchase order referen…" at bounding box center [175, 153] width 333 height 249
click at [60, 260] on body "Sales Projects Contacts Inbox Approvals format_size keyboard_arrow_down help se…" at bounding box center [296, 119] width 593 height 282
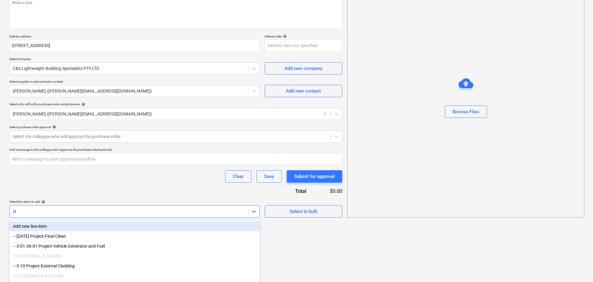
scroll to position [53, 0]
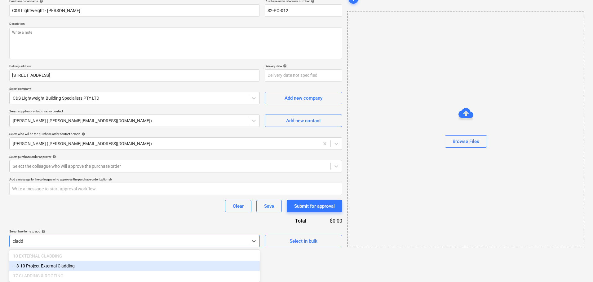
click at [54, 264] on div "-- 3-10 Project-External Cladding" at bounding box center [134, 266] width 251 height 10
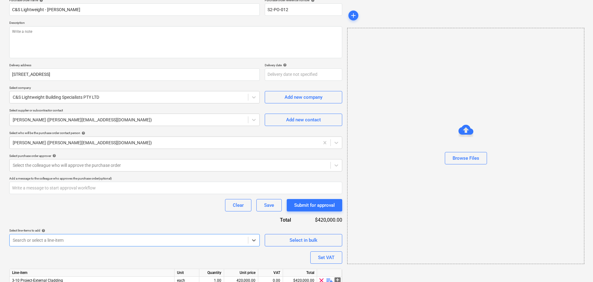
scroll to position [80, 0]
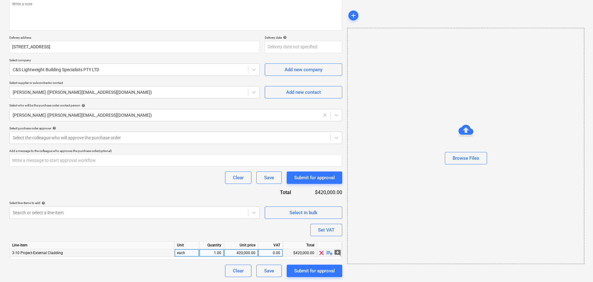
click at [245, 254] on div "420,000.00" at bounding box center [241, 254] width 29 height 8
click at [196, 233] on div "Purchase order name help C&S Lightweight - [PERSON_NAME] Purchase order referen…" at bounding box center [175, 124] width 333 height 307
click at [273, 269] on div "Save" at bounding box center [269, 271] width 10 height 8
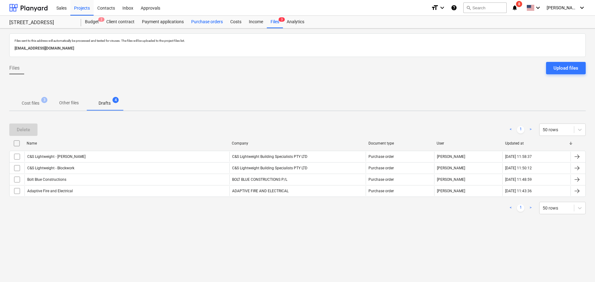
click at [196, 16] on div "Purchase orders" at bounding box center [207, 22] width 39 height 12
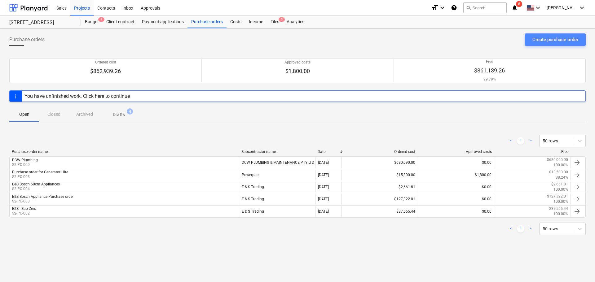
click at [539, 38] on div "Create purchase order" at bounding box center [556, 40] width 46 height 8
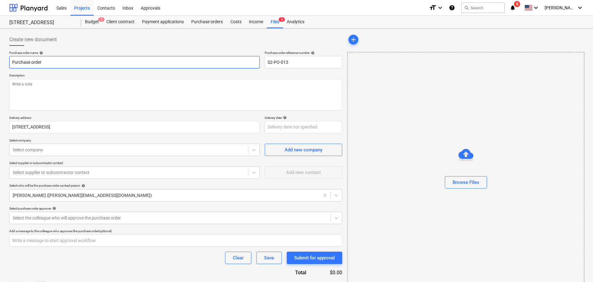
drag, startPoint x: 65, startPoint y: 60, endPoint x: -84, endPoint y: 60, distance: 149.4
click at [0, 60] on html "Sales Projects Contacts Inbox Approvals format_size keyboard_arrow_down help se…" at bounding box center [296, 141] width 593 height 282
drag, startPoint x: 82, startPoint y: 93, endPoint x: 5, endPoint y: 96, distance: 77.3
click at [82, 94] on textarea at bounding box center [175, 95] width 333 height 32
paste textarea "[PERSON_NAME] and Waterproofing"
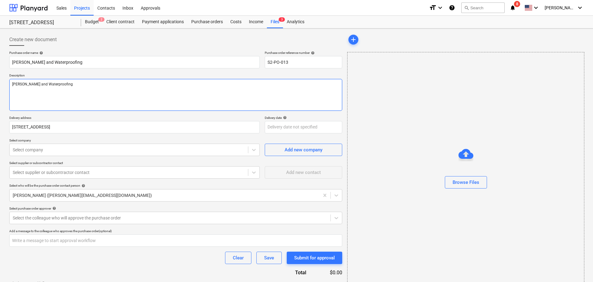
drag, startPoint x: 24, startPoint y: 84, endPoint x: -6, endPoint y: 85, distance: 30.1
click at [0, 85] on html "Sales Projects Contacts Inbox Approvals format_size keyboard_arrow_down help se…" at bounding box center [296, 141] width 593 height 282
click at [85, 148] on div at bounding box center [129, 150] width 232 height 6
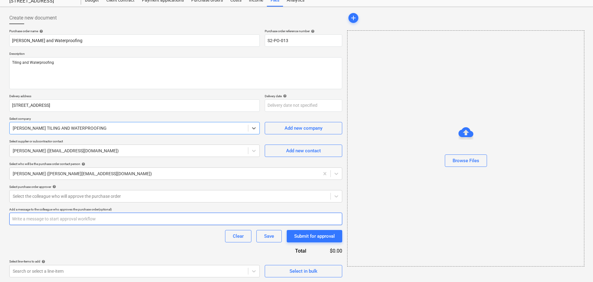
scroll to position [22, 0]
click at [67, 217] on input "text" at bounding box center [175, 219] width 333 height 12
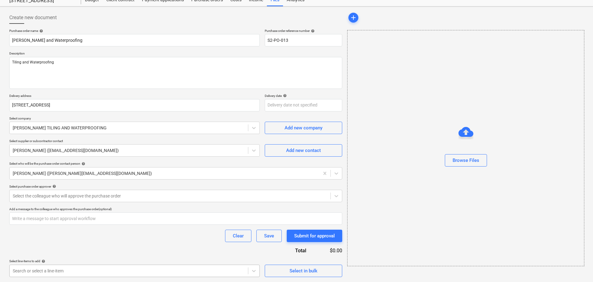
click at [84, 260] on body "Sales Projects Contacts Inbox Approvals format_size keyboard_arrow_down help se…" at bounding box center [296, 119] width 593 height 282
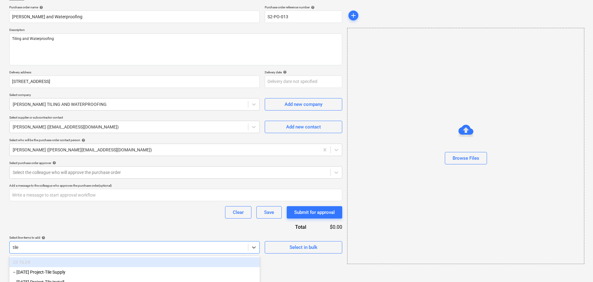
scroll to position [53, 0]
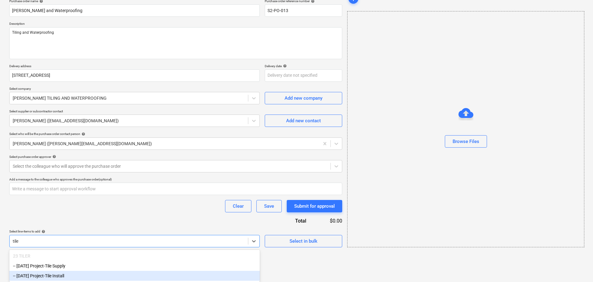
click at [104, 275] on div "-- [DATE] Project-Tile Install" at bounding box center [134, 276] width 251 height 10
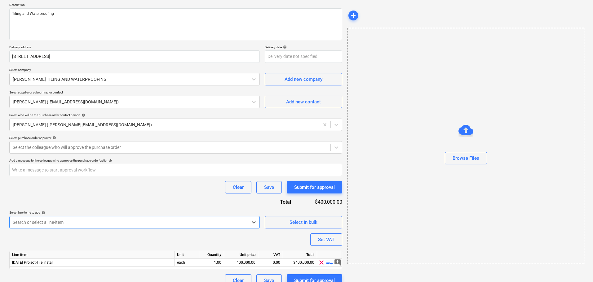
scroll to position [80, 0]
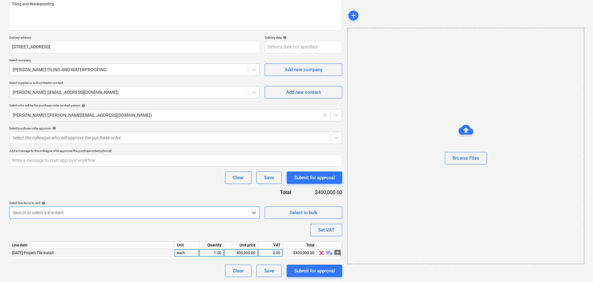
click at [244, 255] on div "400,000.00" at bounding box center [241, 254] width 29 height 8
click at [244, 255] on input "400000" at bounding box center [241, 253] width 34 height 7
click at [166, 216] on div "Search or select a line-item" at bounding box center [129, 213] width 238 height 9
click at [259, 274] on button "Save" at bounding box center [268, 271] width 25 height 12
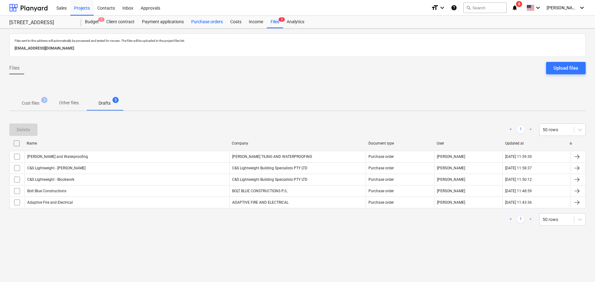
click at [209, 22] on div "Purchase orders" at bounding box center [207, 22] width 39 height 12
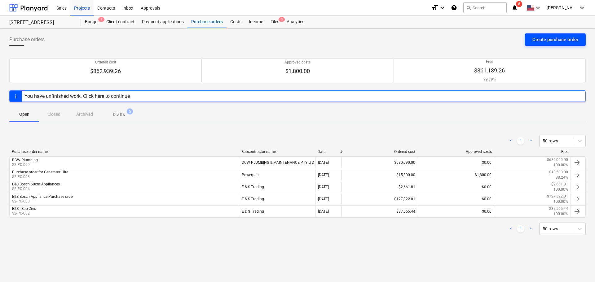
click at [531, 41] on button "Create purchase order" at bounding box center [555, 39] width 61 height 12
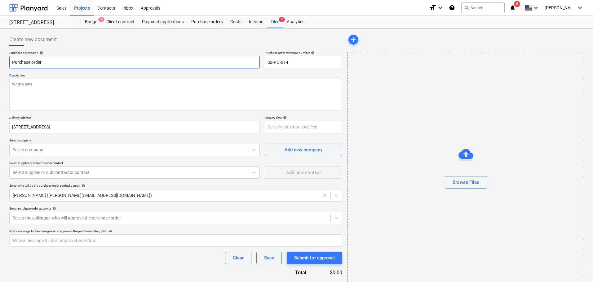
drag, startPoint x: 55, startPoint y: 62, endPoint x: -26, endPoint y: 59, distance: 81.0
click at [0, 59] on html "Sales Projects Contacts Inbox Approvals format_size keyboard_arrow_down help se…" at bounding box center [296, 141] width 593 height 282
paste input "CITYWIDE PRECAST PTY LTD"
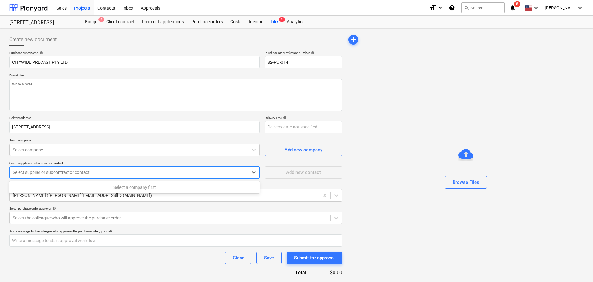
click at [34, 174] on div at bounding box center [129, 173] width 232 height 6
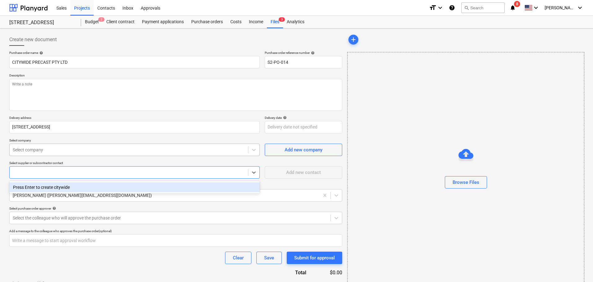
click at [92, 149] on div at bounding box center [129, 150] width 232 height 6
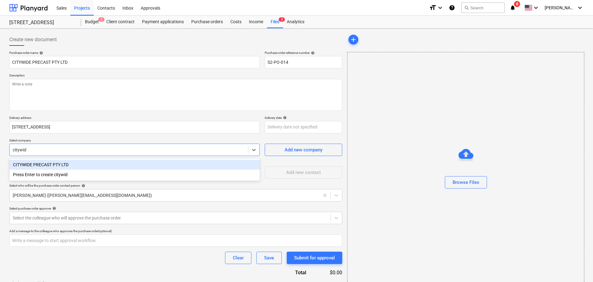
click at [77, 167] on div "CITYWIDE PRECAST PTY LTD" at bounding box center [134, 165] width 251 height 10
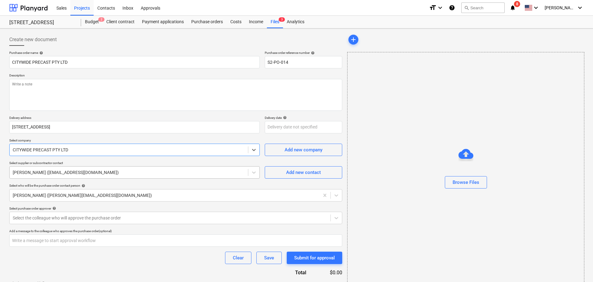
click at [73, 177] on div "[PERSON_NAME] ([EMAIL_ADDRESS][DOMAIN_NAME])" at bounding box center [129, 172] width 238 height 9
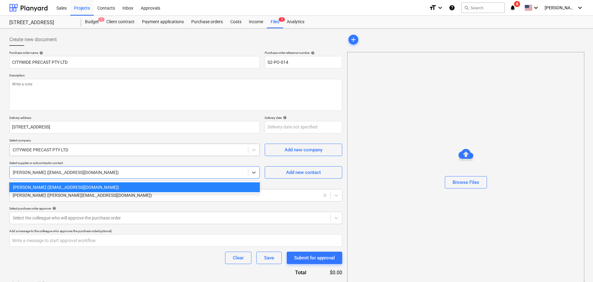
click at [94, 154] on div "CITYWIDE PRECAST PTY LTD" at bounding box center [129, 150] width 238 height 9
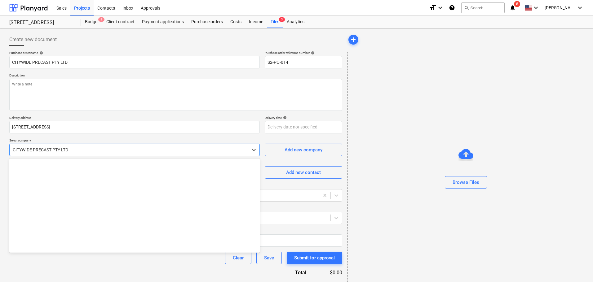
scroll to position [2366, 0]
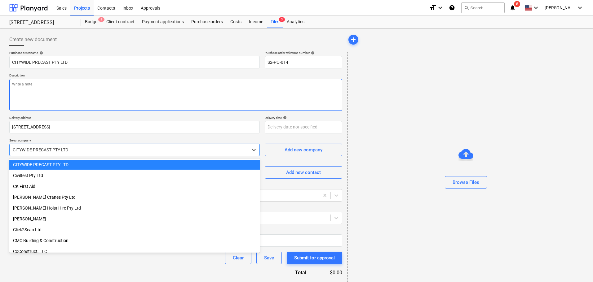
click at [68, 110] on textarea at bounding box center [175, 95] width 333 height 32
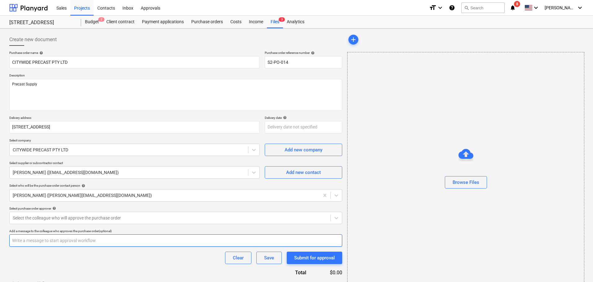
click at [72, 246] on input "text" at bounding box center [175, 241] width 333 height 12
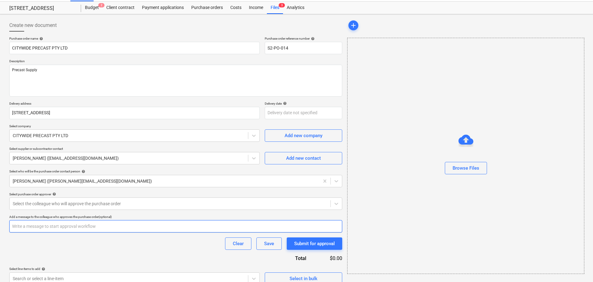
scroll to position [22, 0]
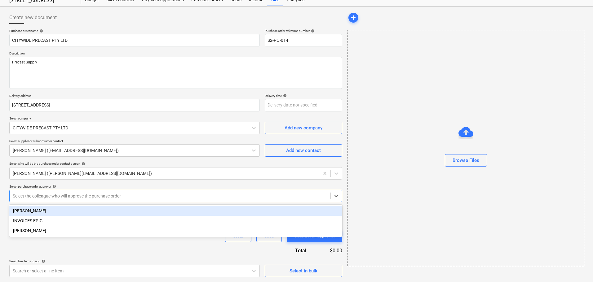
click at [81, 198] on div at bounding box center [170, 196] width 315 height 6
click at [79, 197] on div at bounding box center [170, 196] width 315 height 6
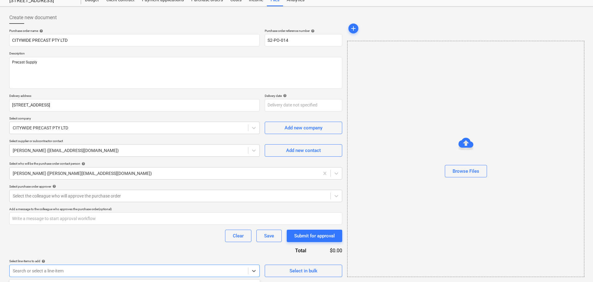
scroll to position [114, 0]
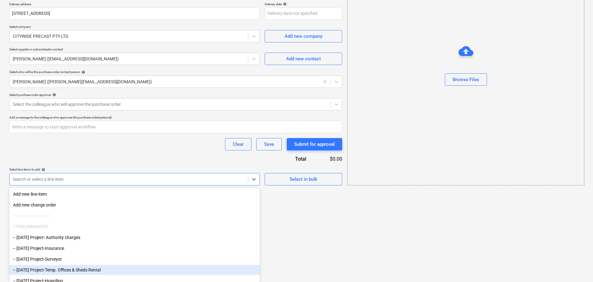
click at [65, 169] on body "Sales Projects Contacts Inbox Approvals format_size keyboard_arrow_down help se…" at bounding box center [296, 27] width 593 height 282
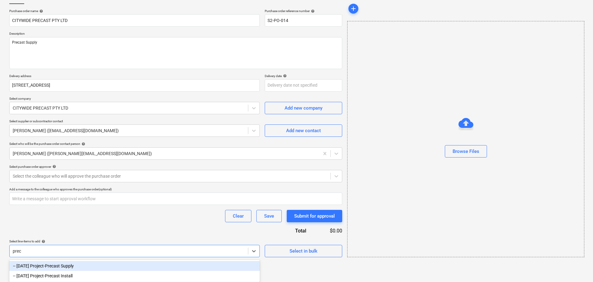
scroll to position [42, 0]
click at [66, 270] on div "-- [DATE] Project-Precast Supply" at bounding box center [134, 266] width 251 height 10
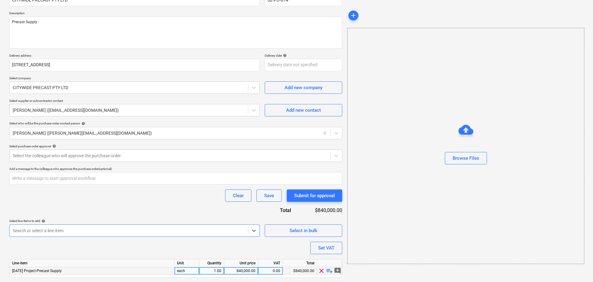
scroll to position [80, 0]
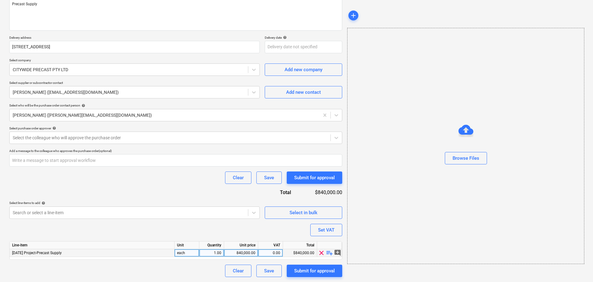
click at [251, 250] on div "840,000.00" at bounding box center [241, 254] width 29 height 8
click at [206, 233] on div "Purchase order name help CITYWIDE PRECAST PTY LTD Purchase order reference numb…" at bounding box center [175, 124] width 333 height 307
click at [275, 274] on button "Save" at bounding box center [268, 271] width 25 height 12
